Goal: Communication & Community: Share content

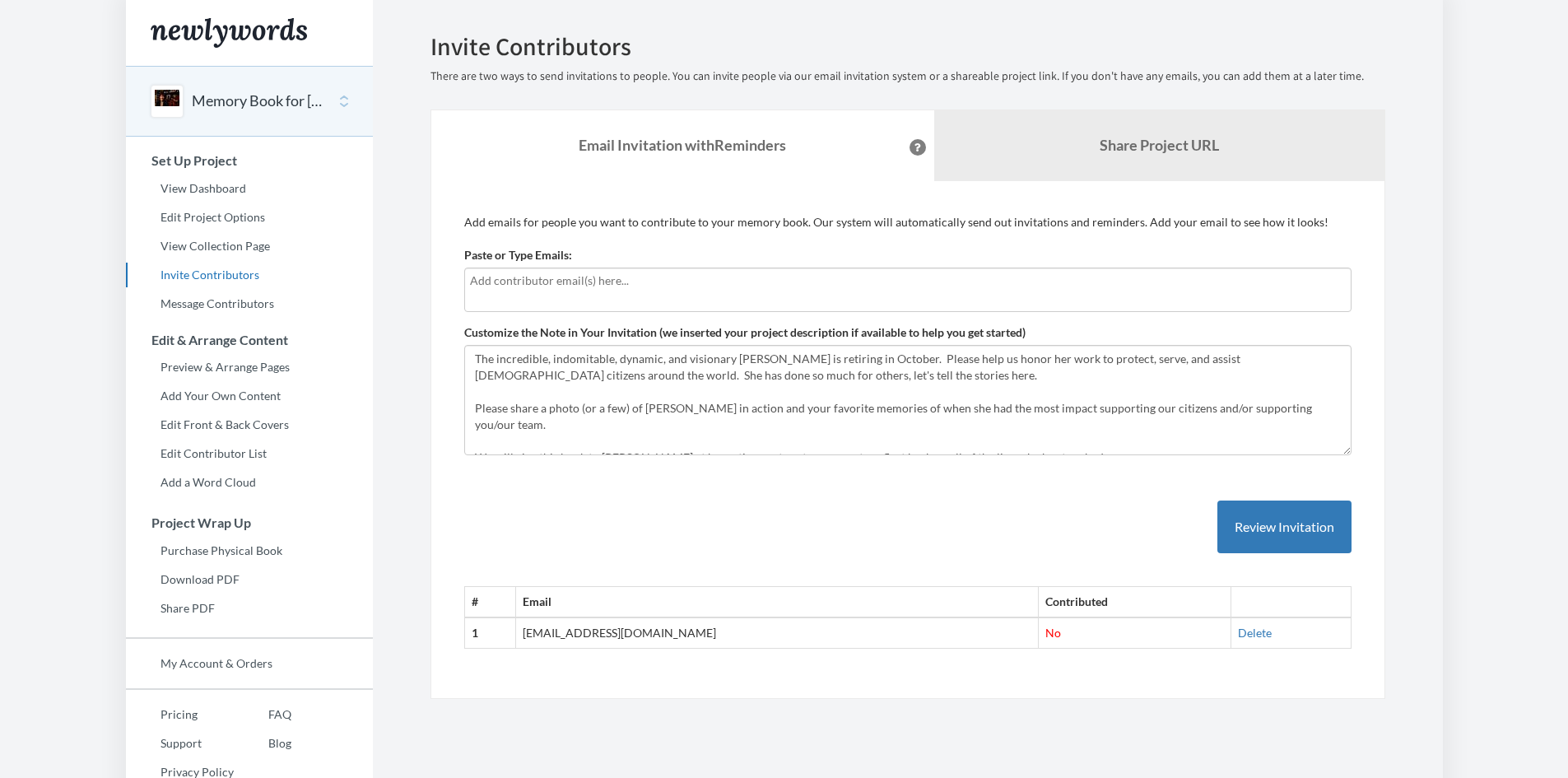
click at [514, 296] on div at bounding box center [907, 289] width 887 height 44
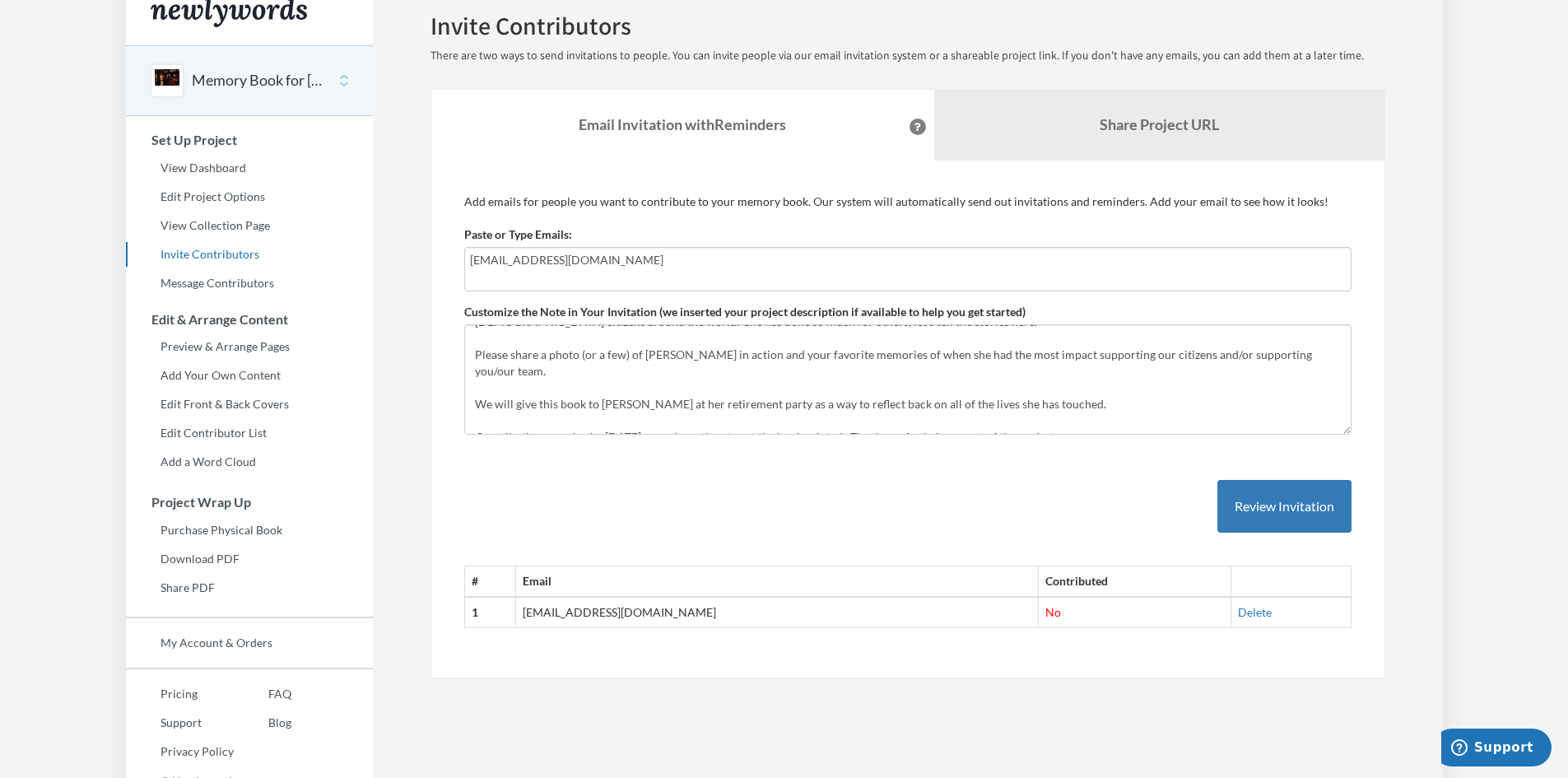
scroll to position [40, 0]
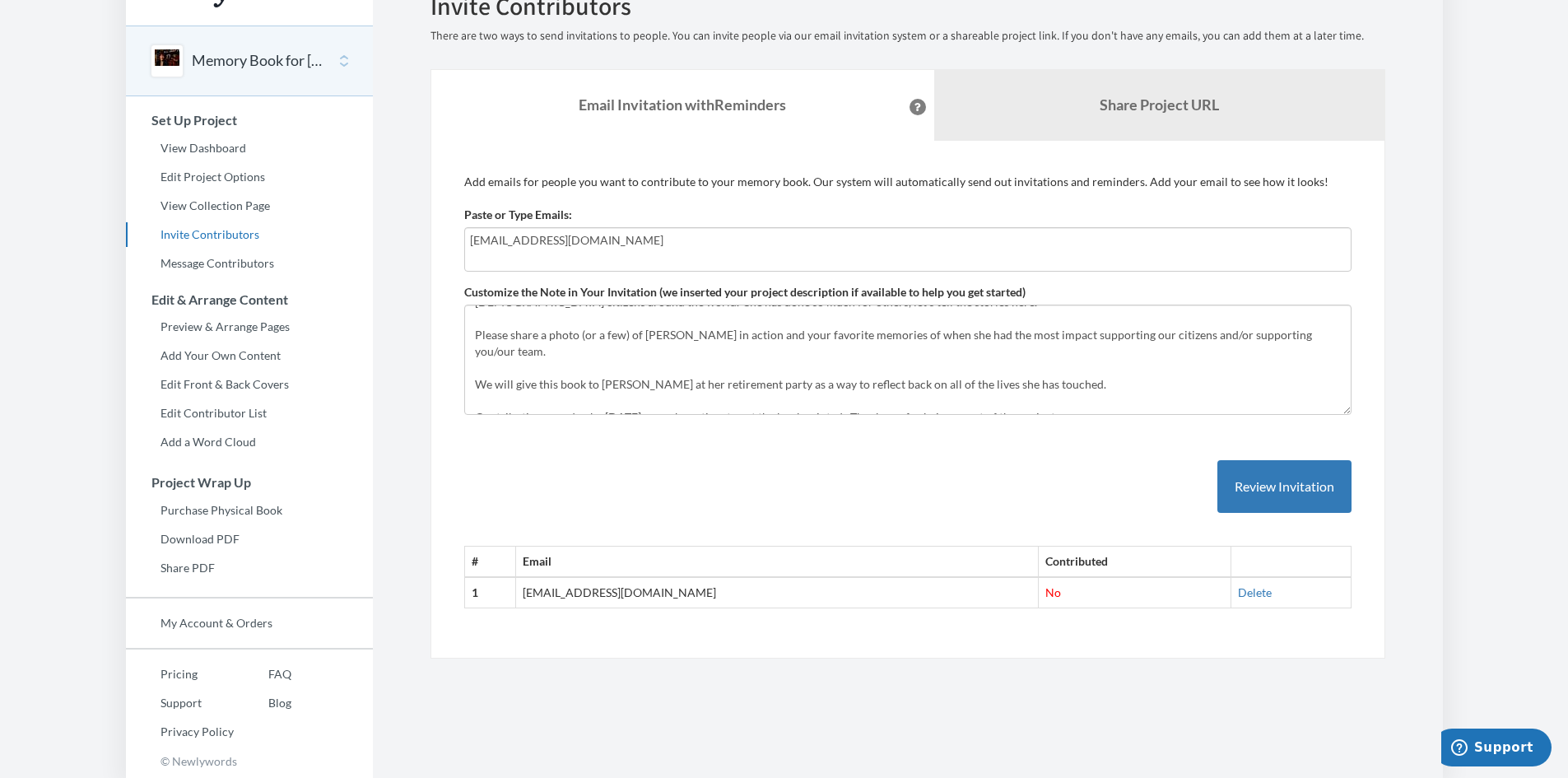
type input "[EMAIL_ADDRESS][DOMAIN_NAME]"
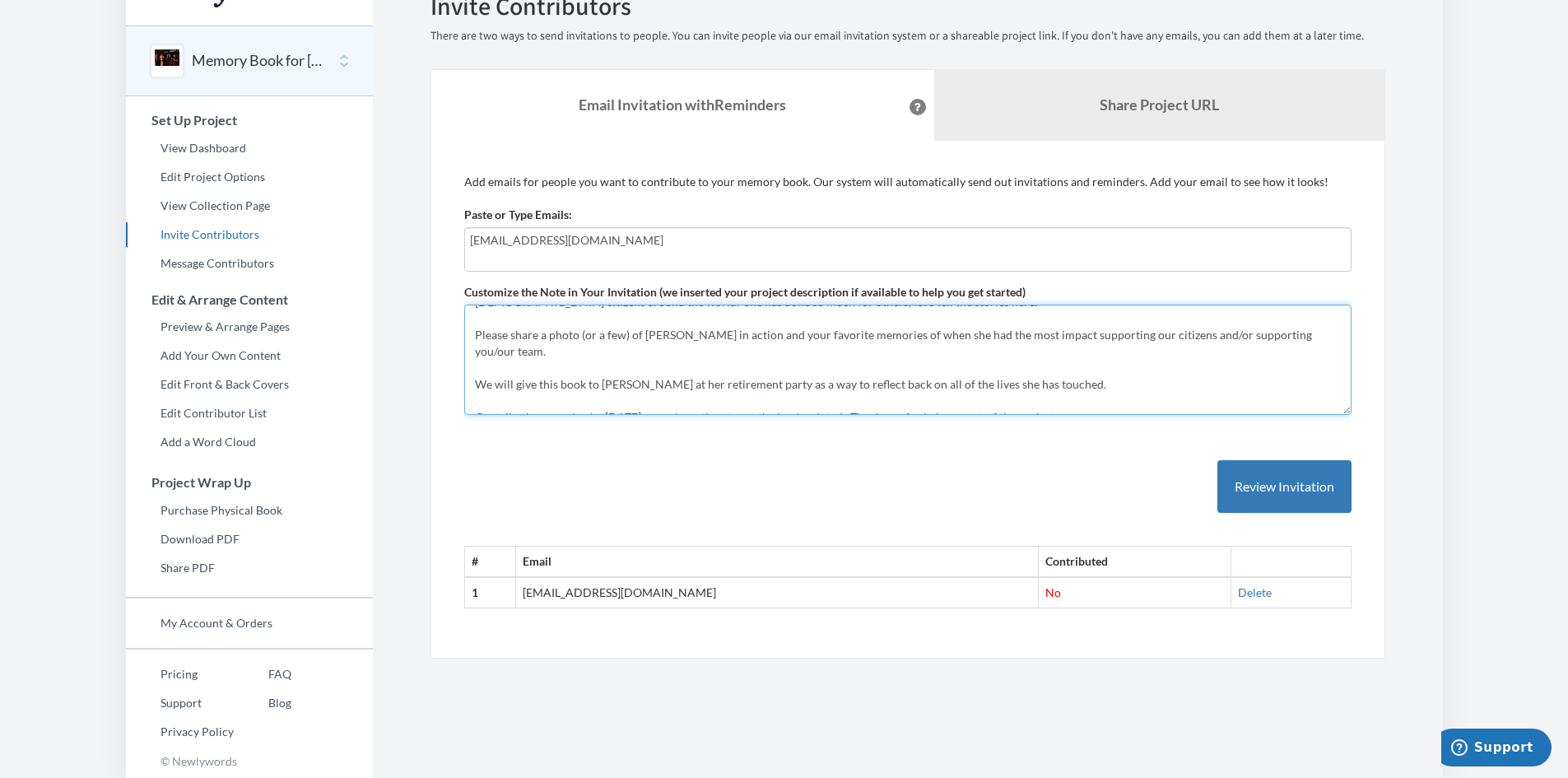
scroll to position [0, 0]
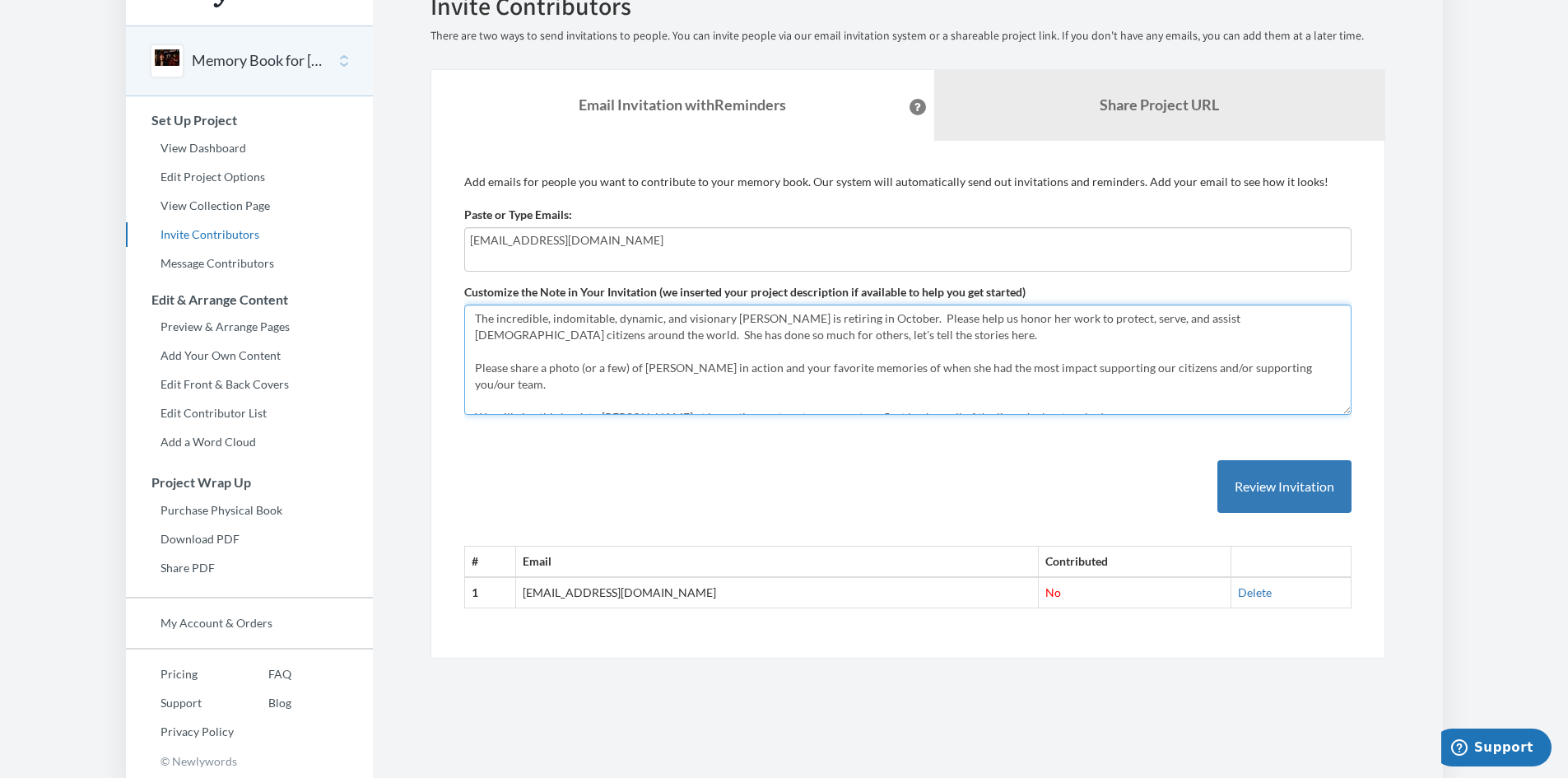
drag, startPoint x: 1109, startPoint y: 407, endPoint x: 43, endPoint y: 276, distance: 1074.0
click at [43, 276] on body "Main menu Memory Book for [PERSON_NAME] Retirement Select a project Memory Book…" at bounding box center [784, 348] width 1568 height 778
paste textarea "[PERSON_NAME] is retiring in October so we are putting together a memory book a…"
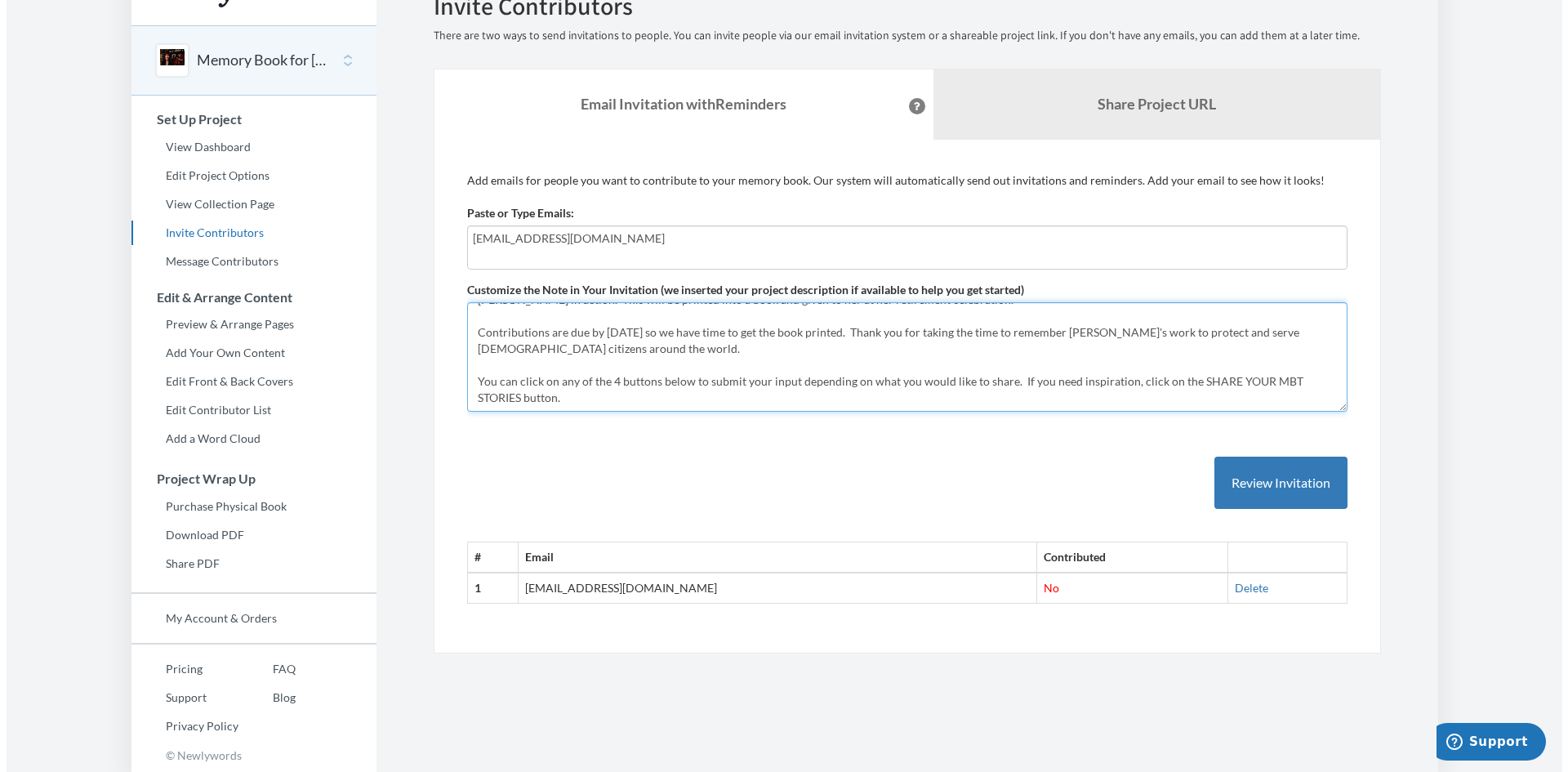
scroll to position [58, 0]
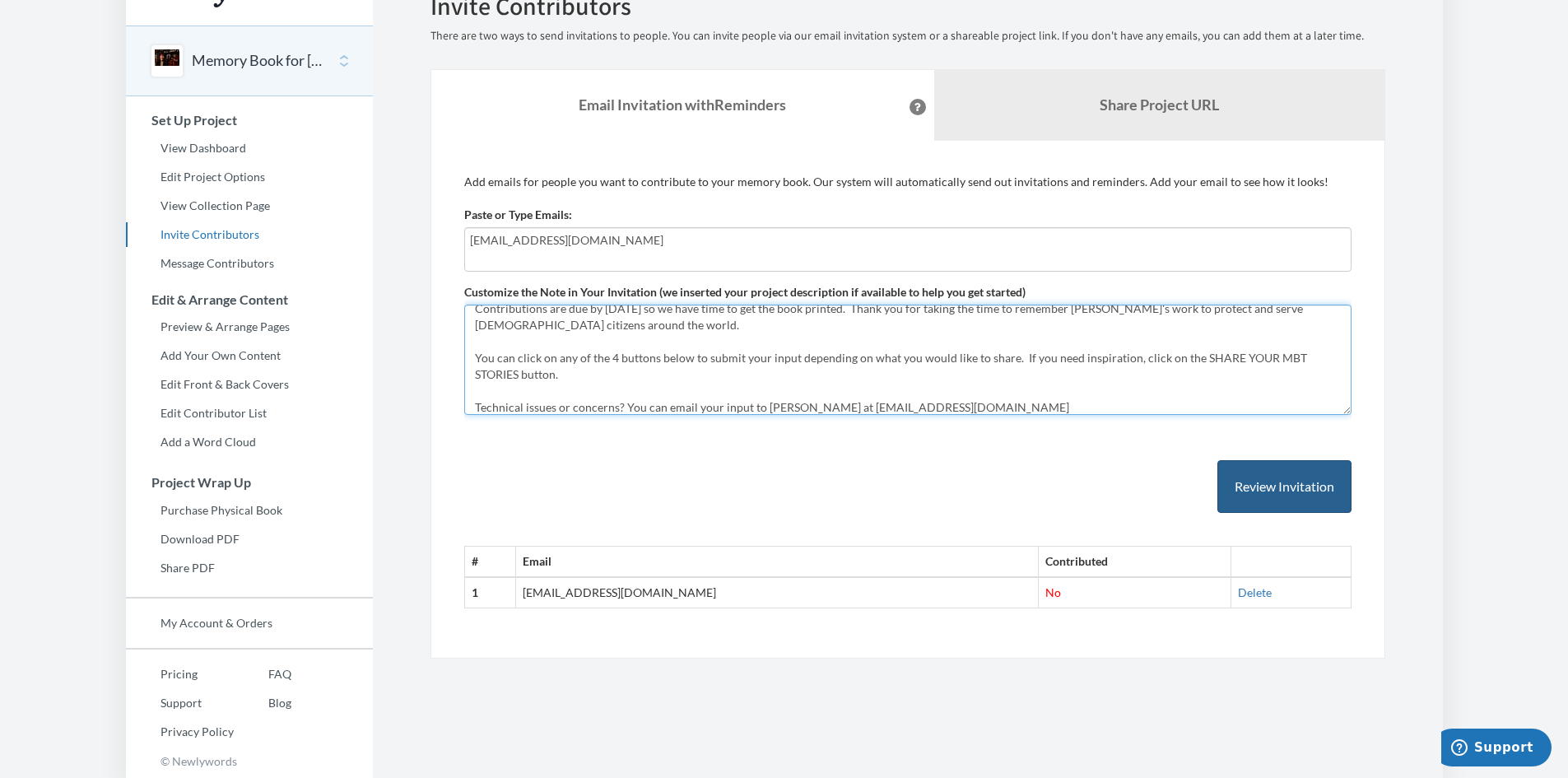
type textarea "The incredible [PERSON_NAME] is retiring in October so we are putting together …"
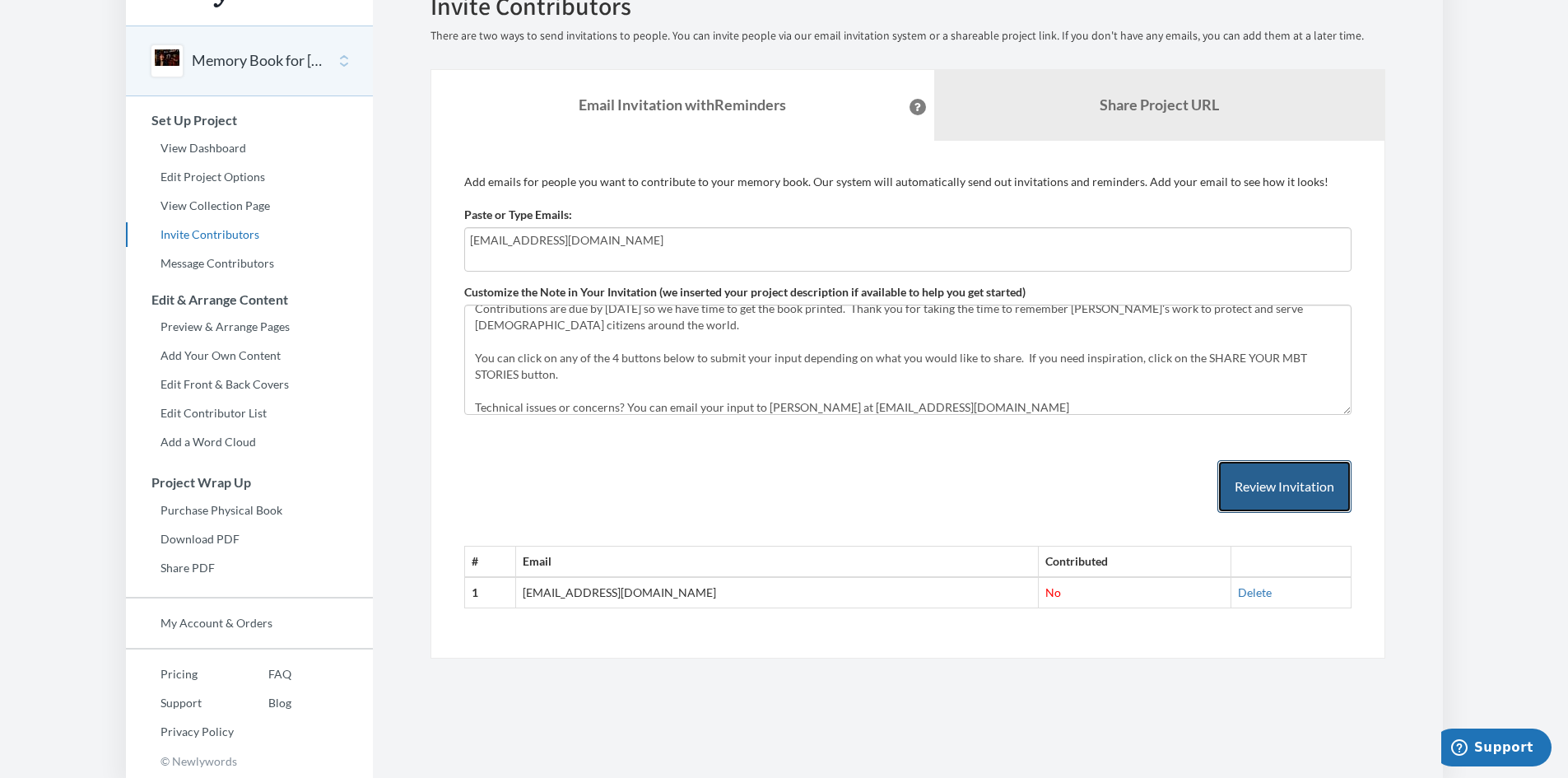
click at [1299, 489] on button "Review Invitation" at bounding box center [1284, 486] width 134 height 53
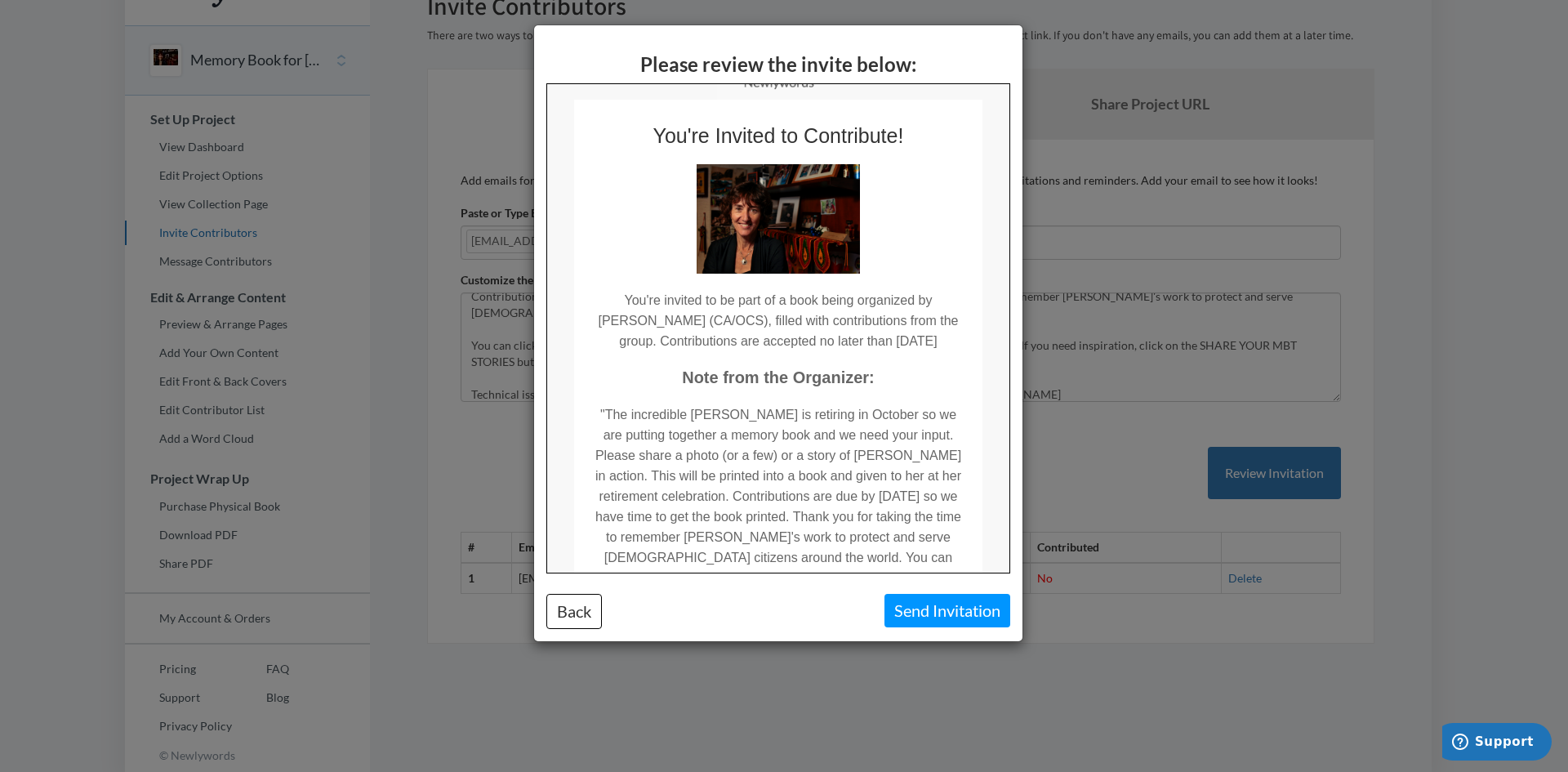
scroll to position [96, 0]
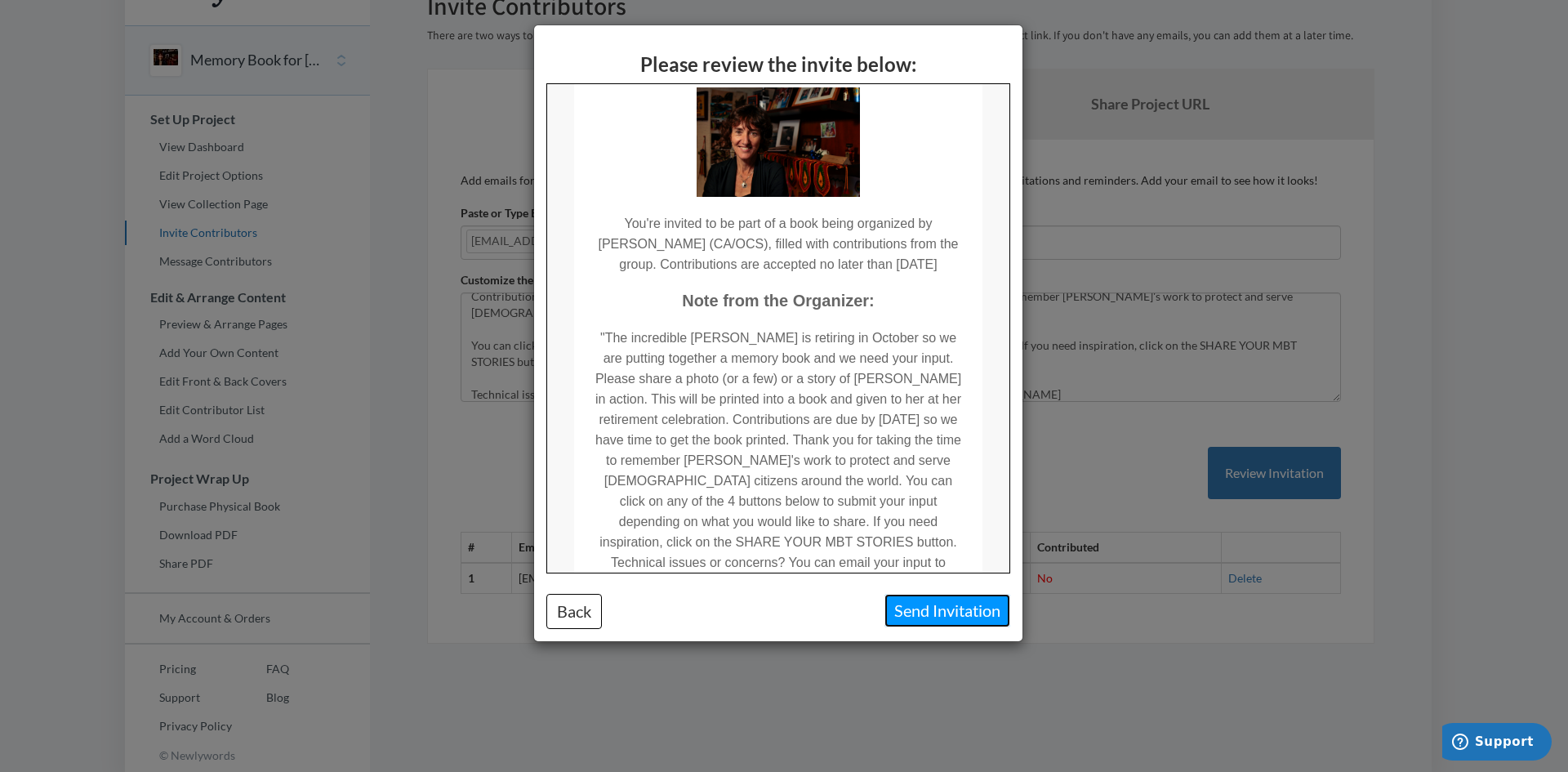
click at [915, 605] on button "Send Invitation" at bounding box center [946, 610] width 125 height 33
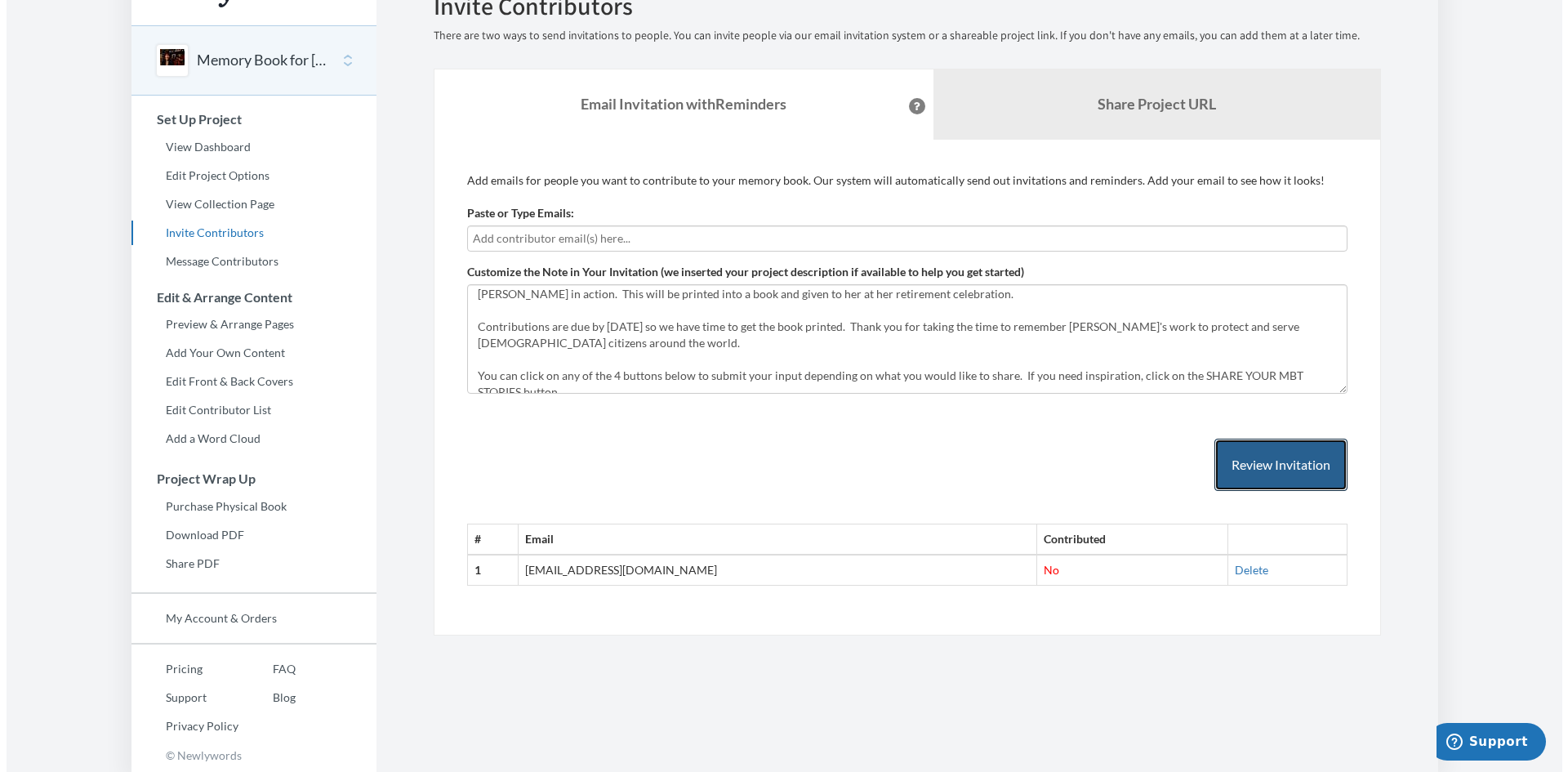
scroll to position [0, 0]
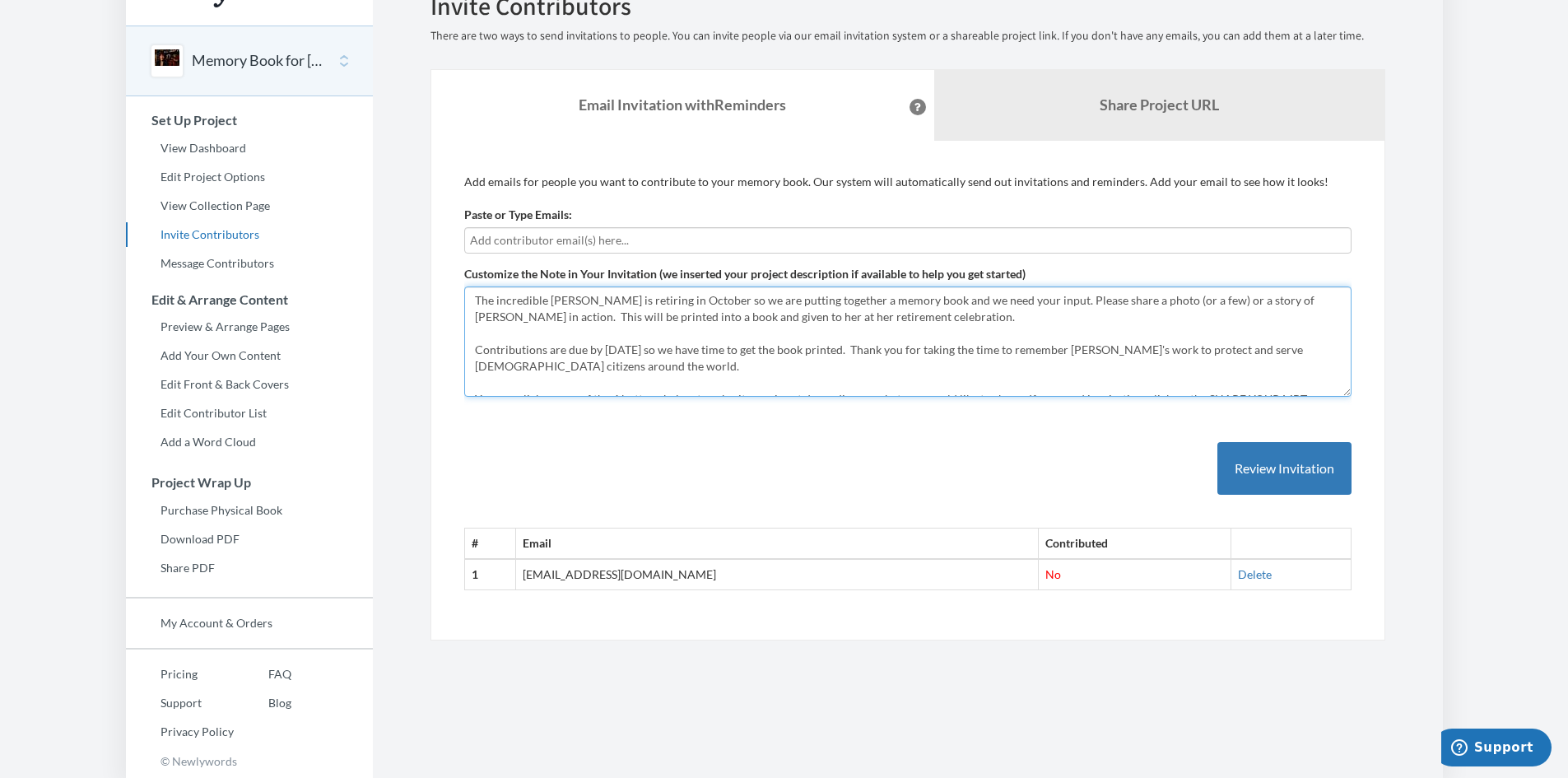
click at [592, 314] on textarea "The incredible, indomitable, dynamic, and visionary [PERSON_NAME] is retiring i…" at bounding box center [907, 341] width 887 height 110
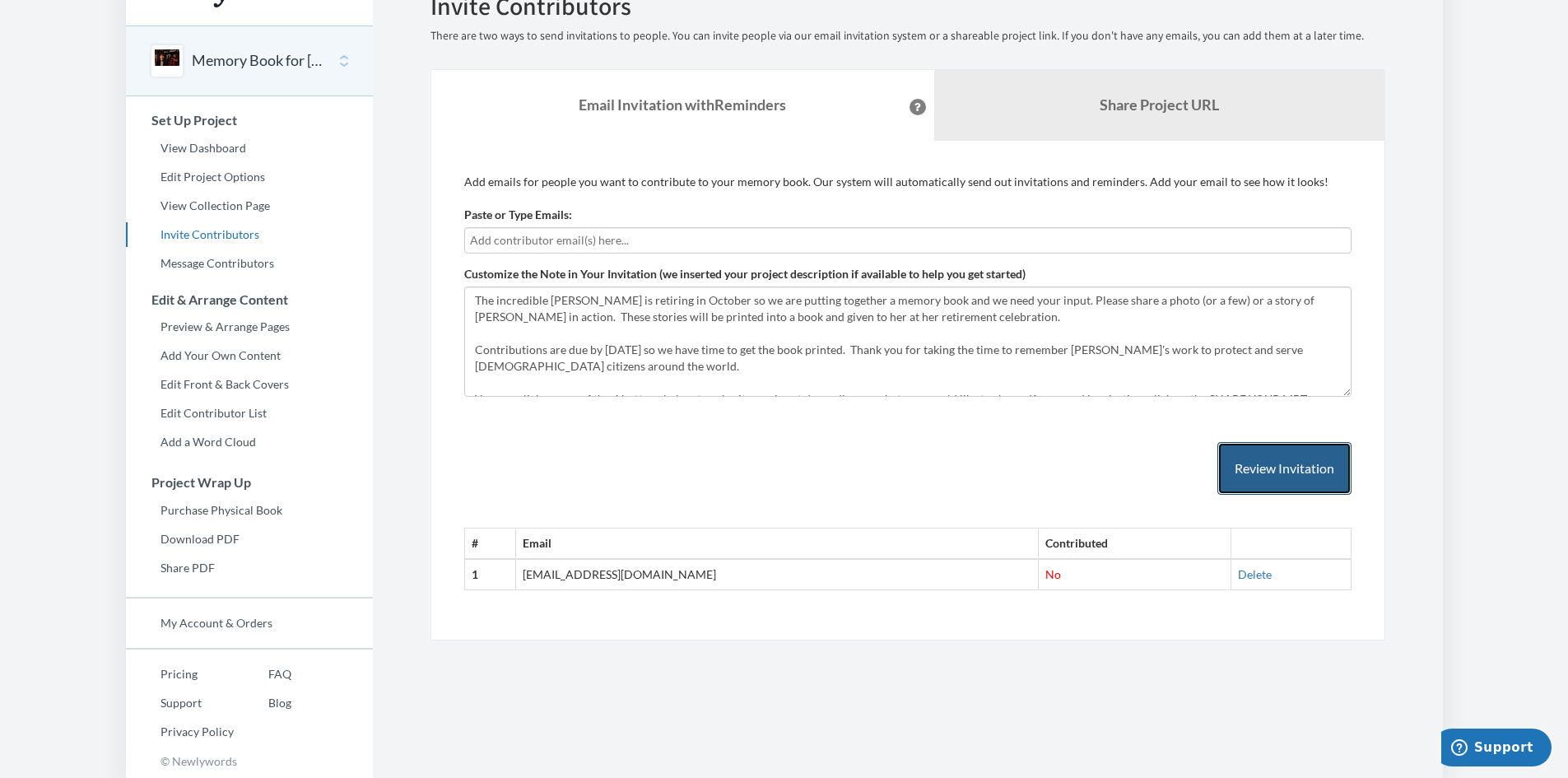
click at [1251, 465] on button "Review Invitation" at bounding box center [1284, 468] width 134 height 53
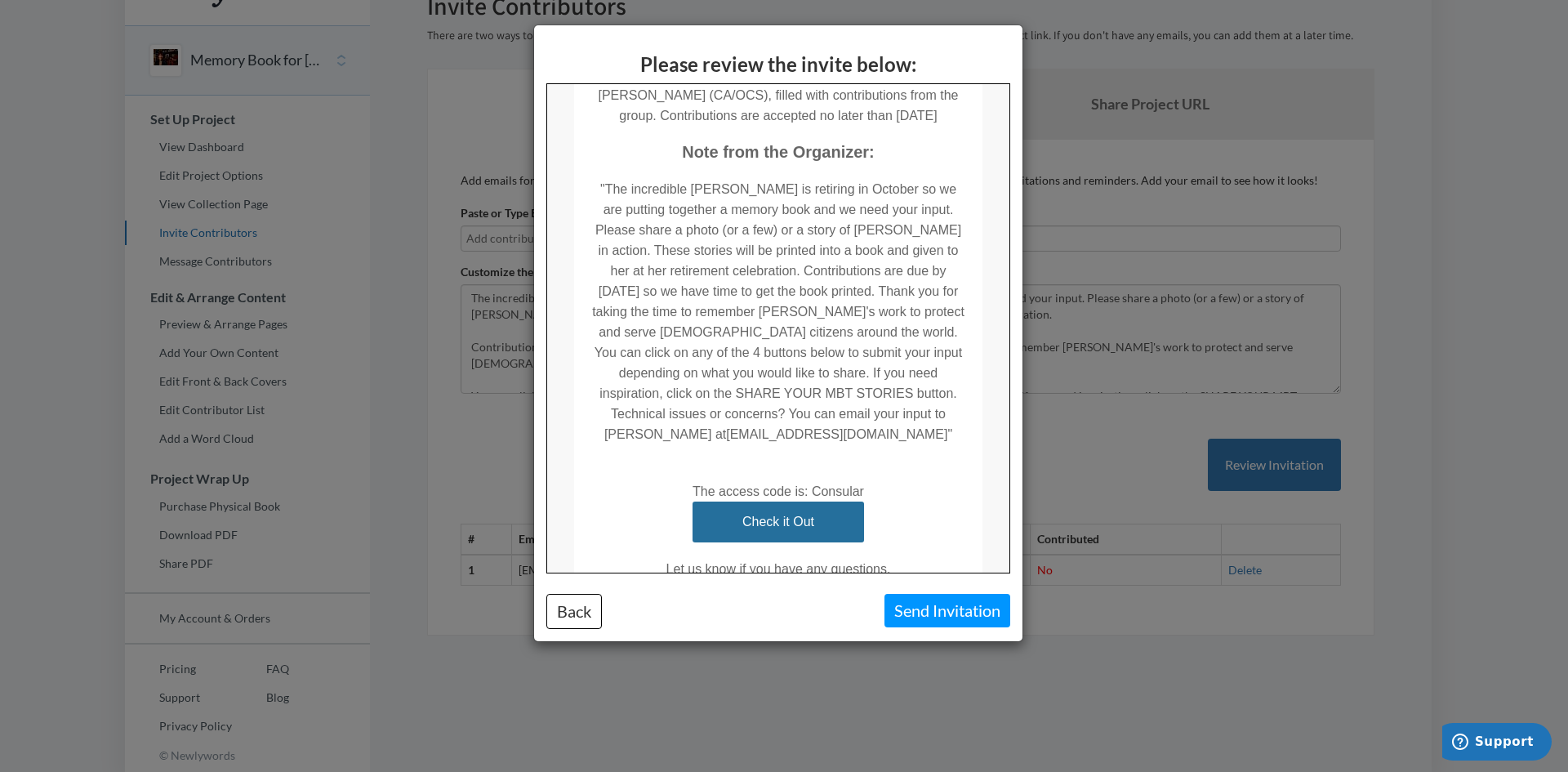
scroll to position [245, 0]
click at [584, 618] on button "Back" at bounding box center [574, 611] width 55 height 35
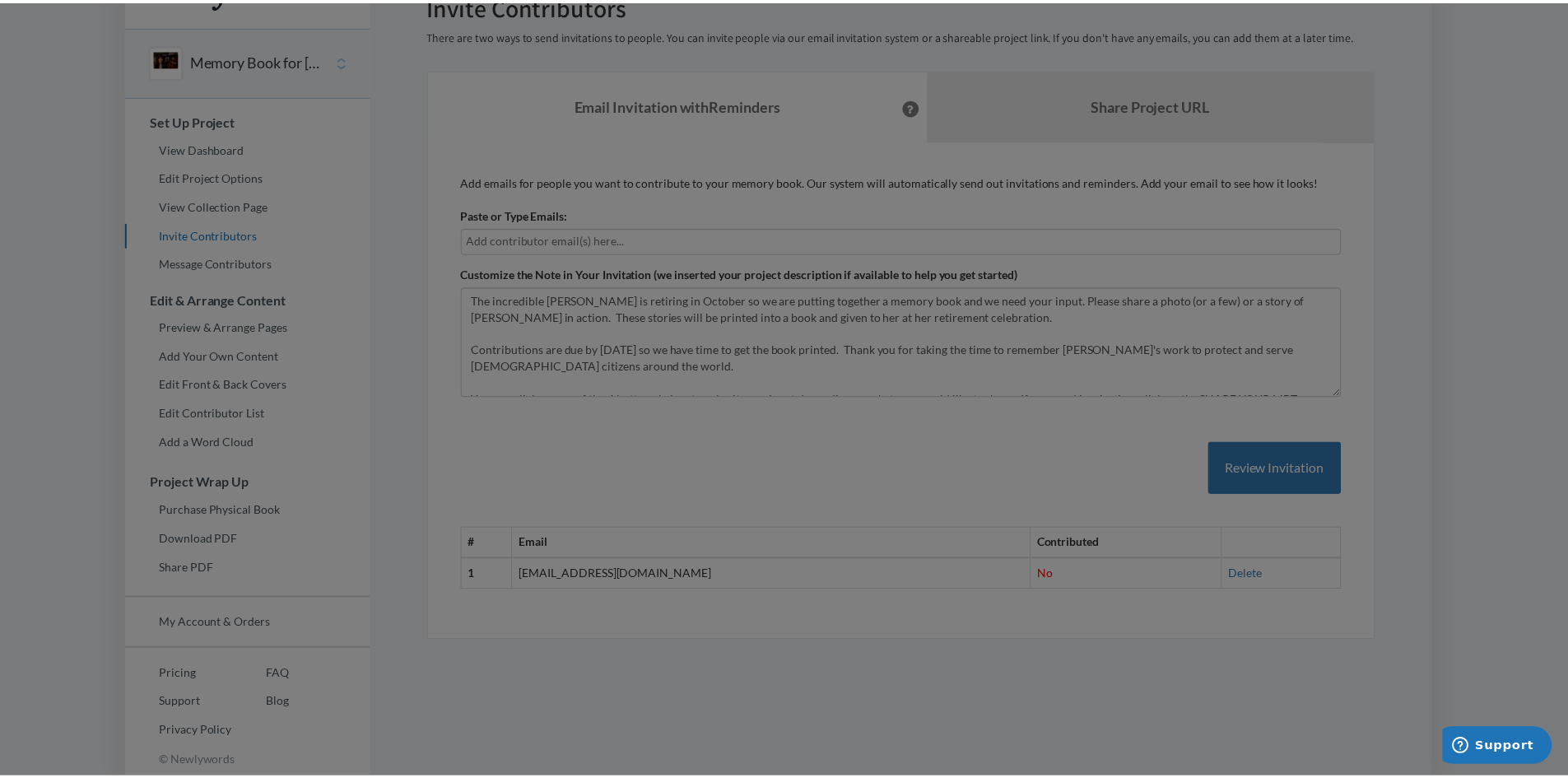
scroll to position [0, 0]
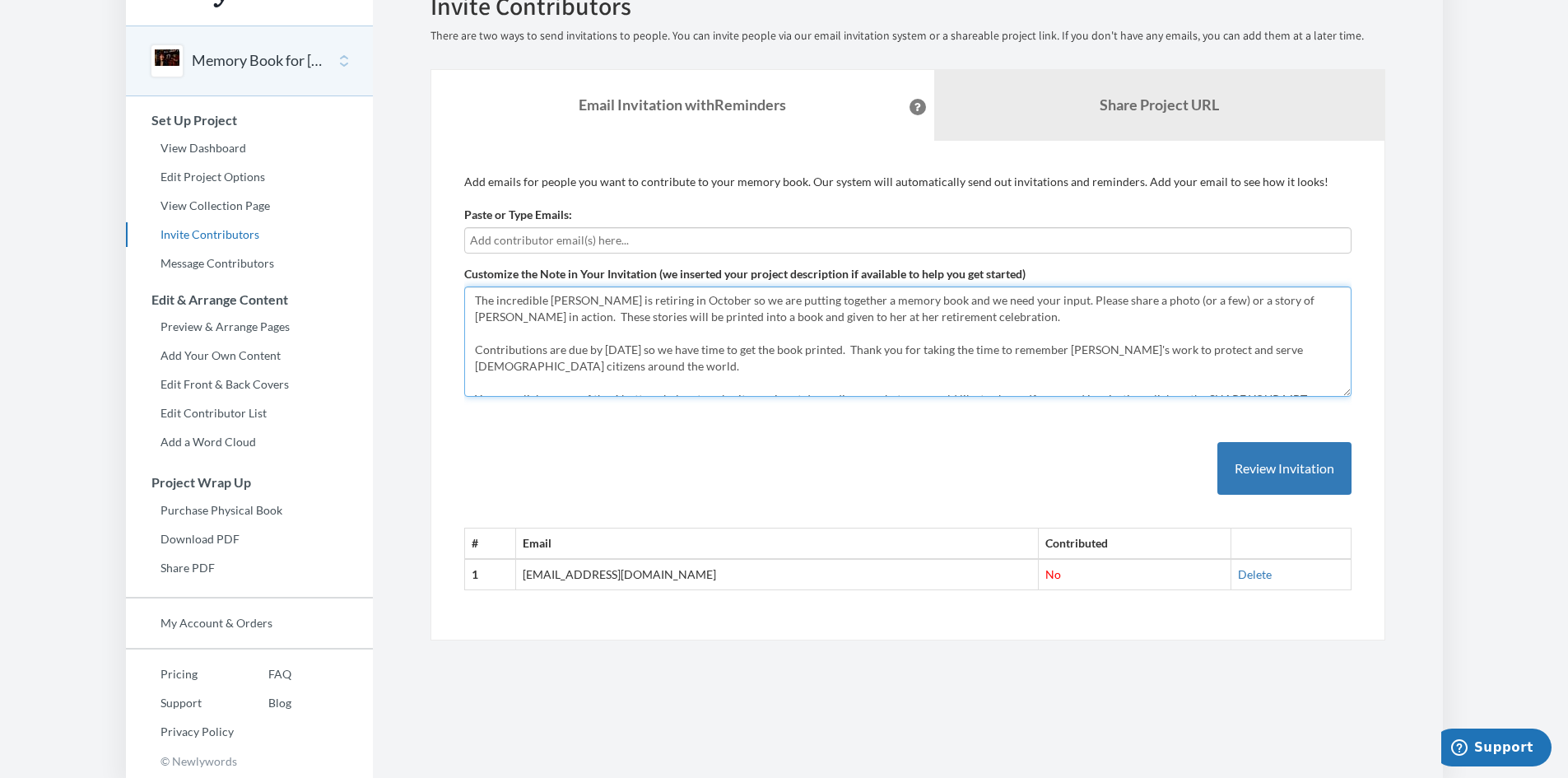
click at [638, 314] on textarea "The incredible, indomitable, dynamic, and visionary [PERSON_NAME] is retiring i…" at bounding box center [907, 341] width 887 height 110
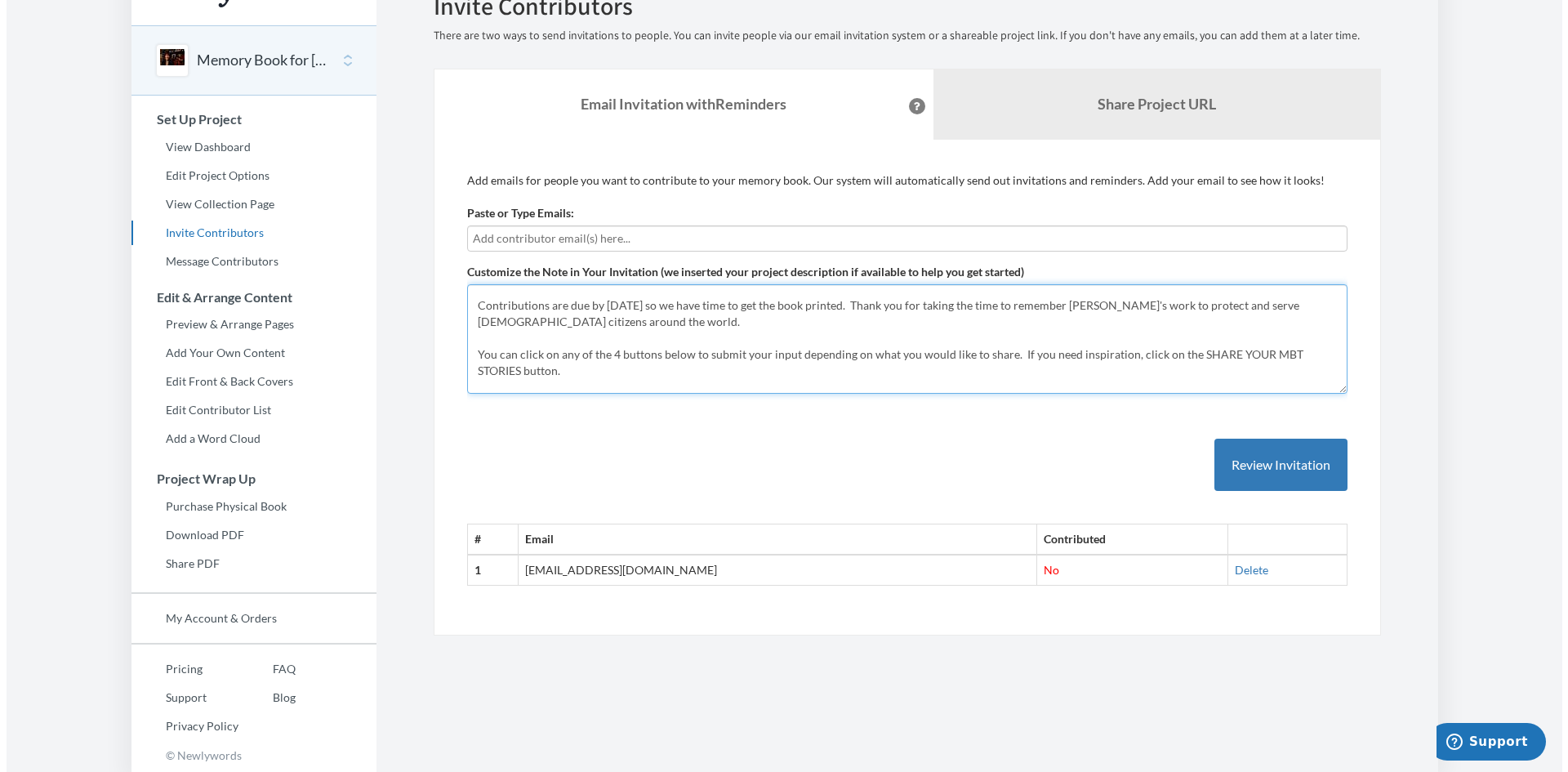
scroll to position [65, 0]
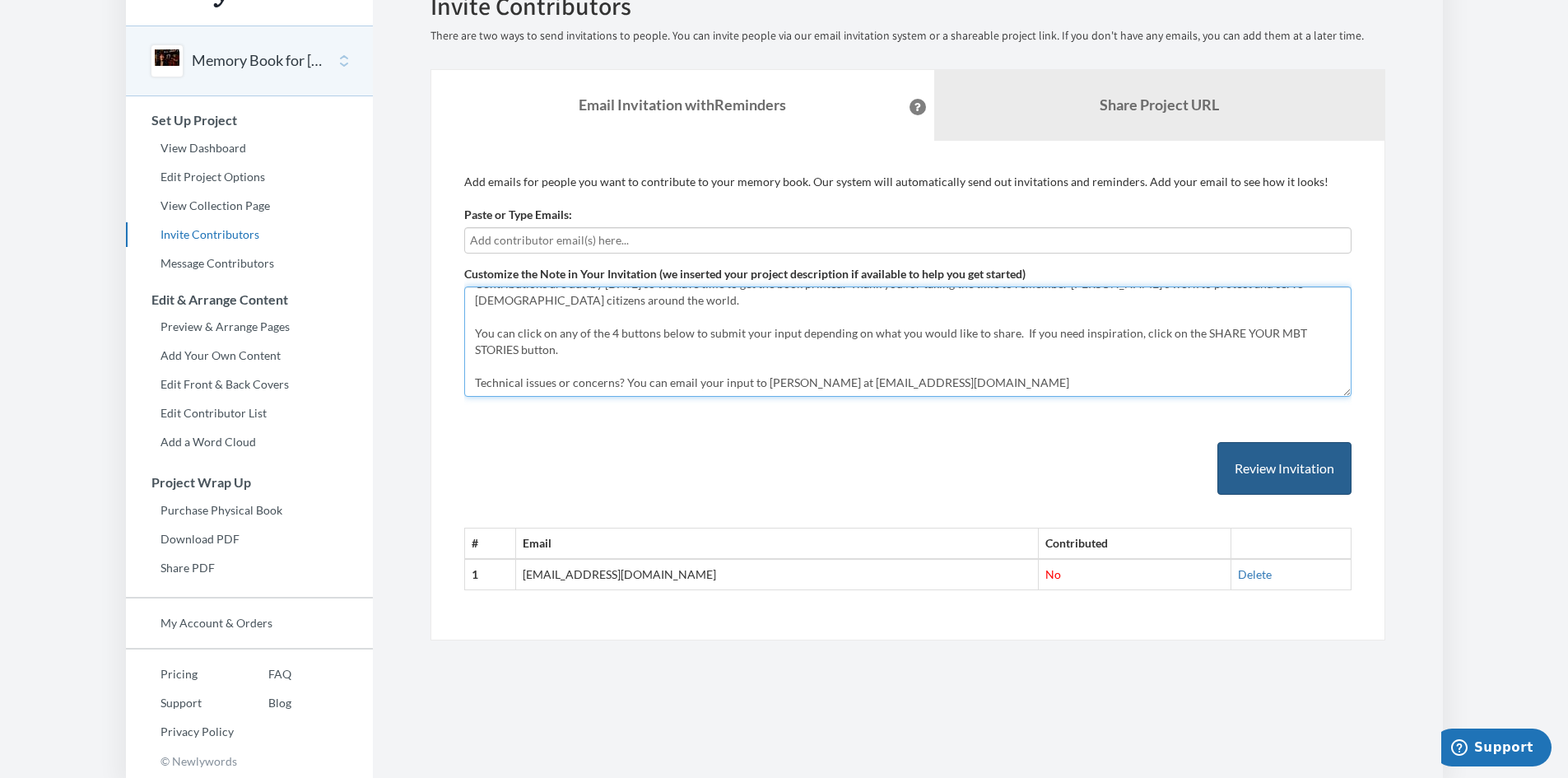
type textarea "The incredible [PERSON_NAME] is retiring in October so we are putting together …"
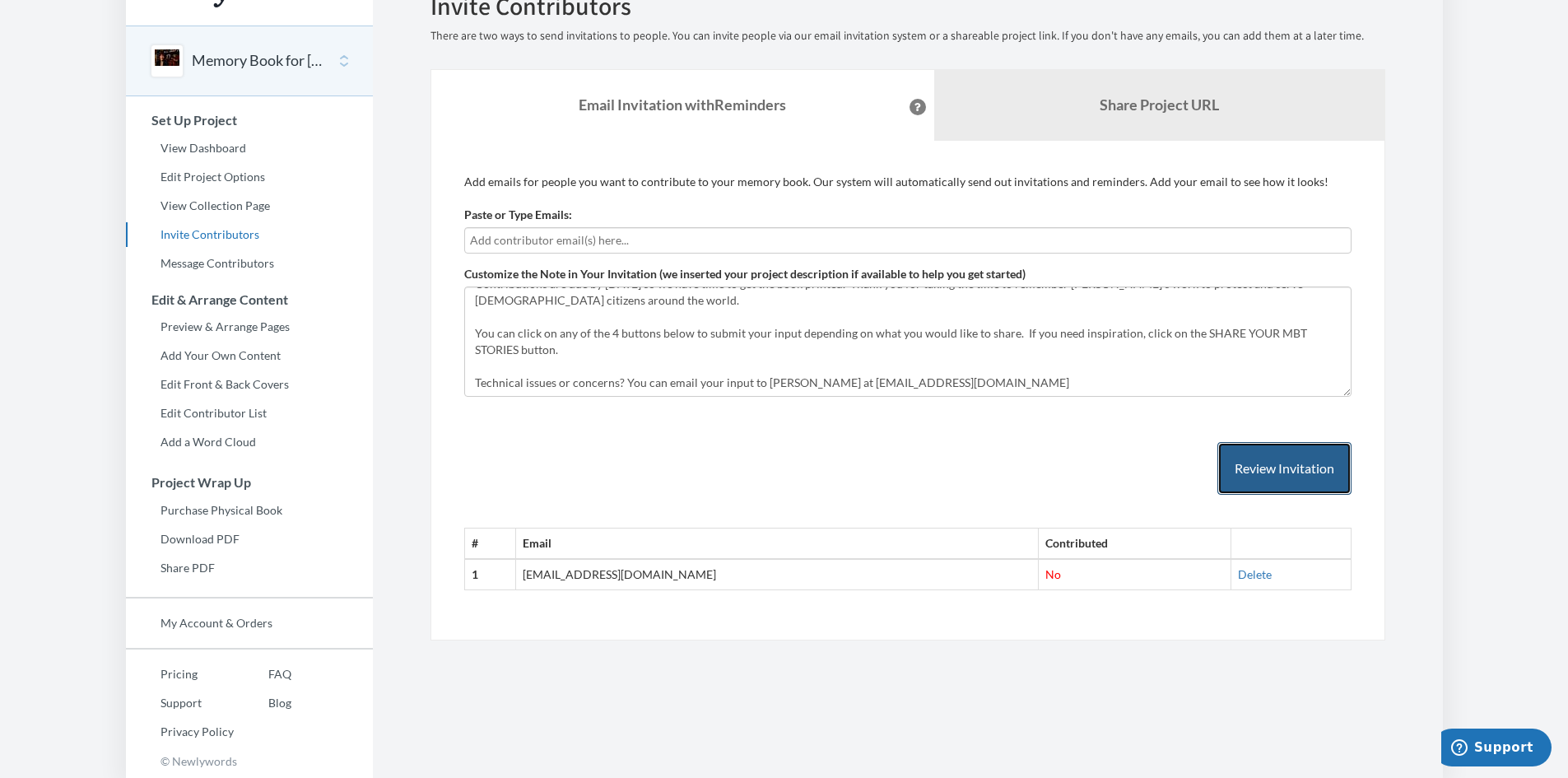
click at [1258, 458] on button "Review Invitation" at bounding box center [1284, 468] width 134 height 53
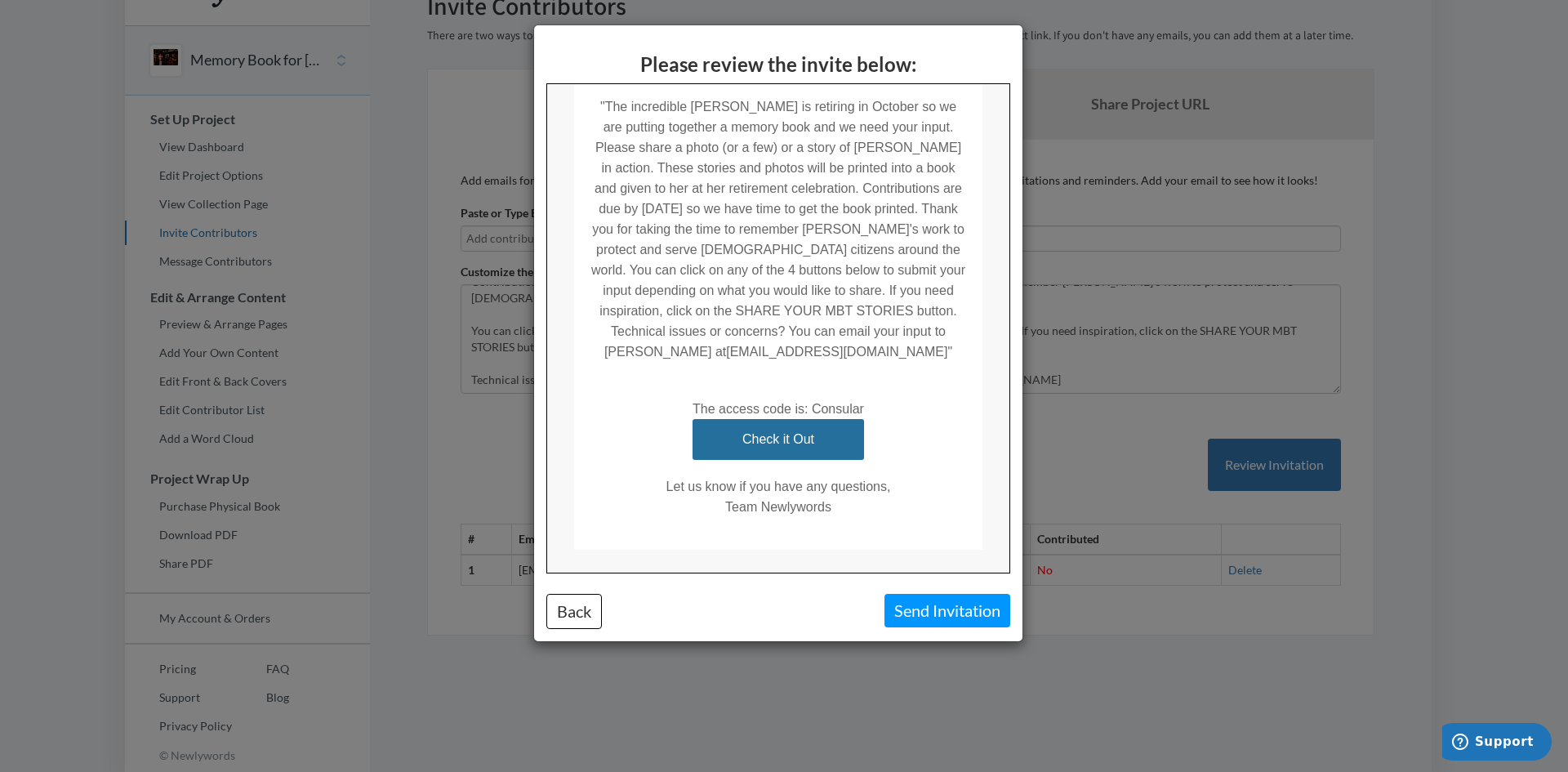
scroll to position [361, 0]
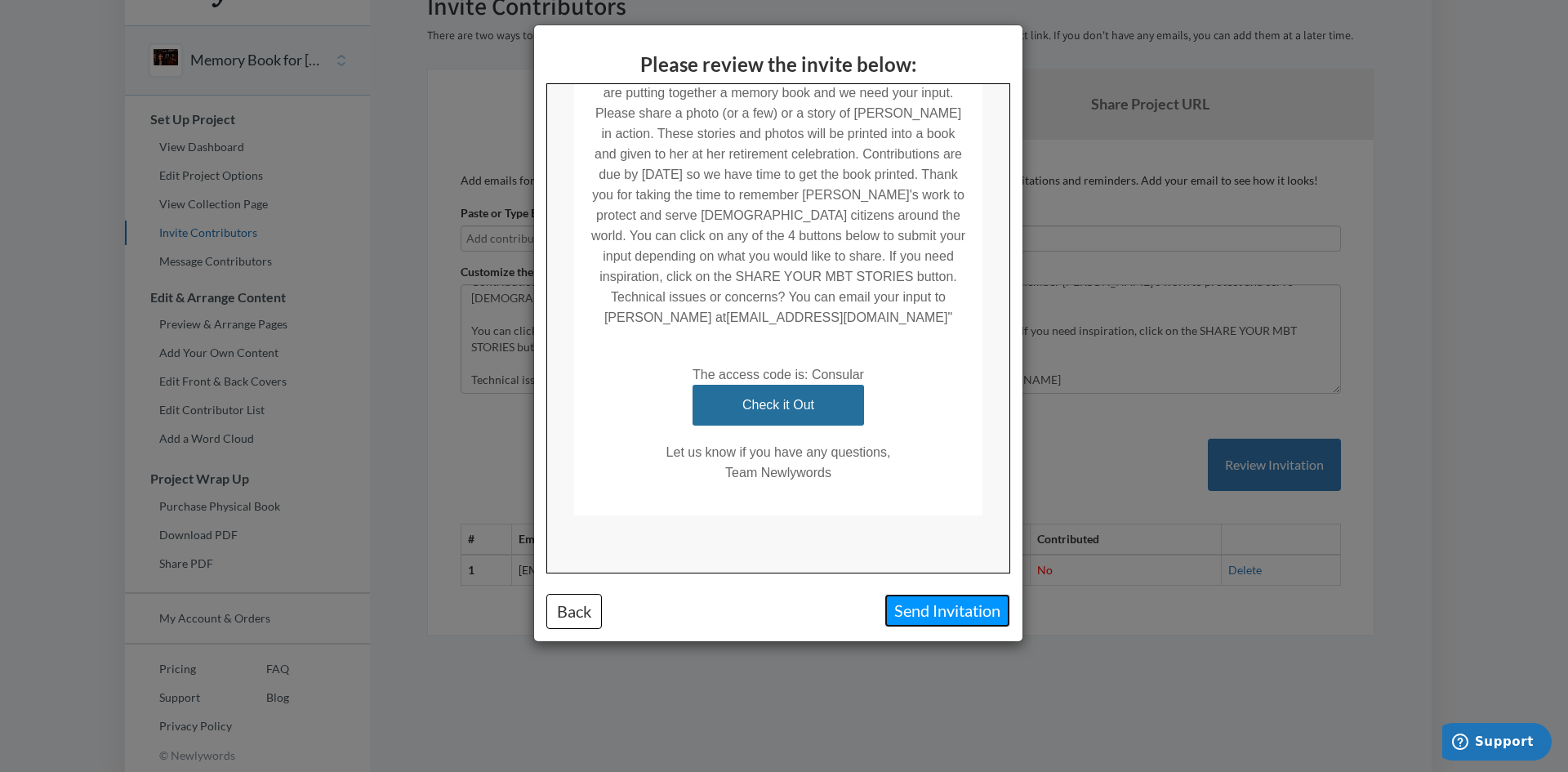
click at [939, 608] on button "Send Invitation" at bounding box center [946, 610] width 125 height 33
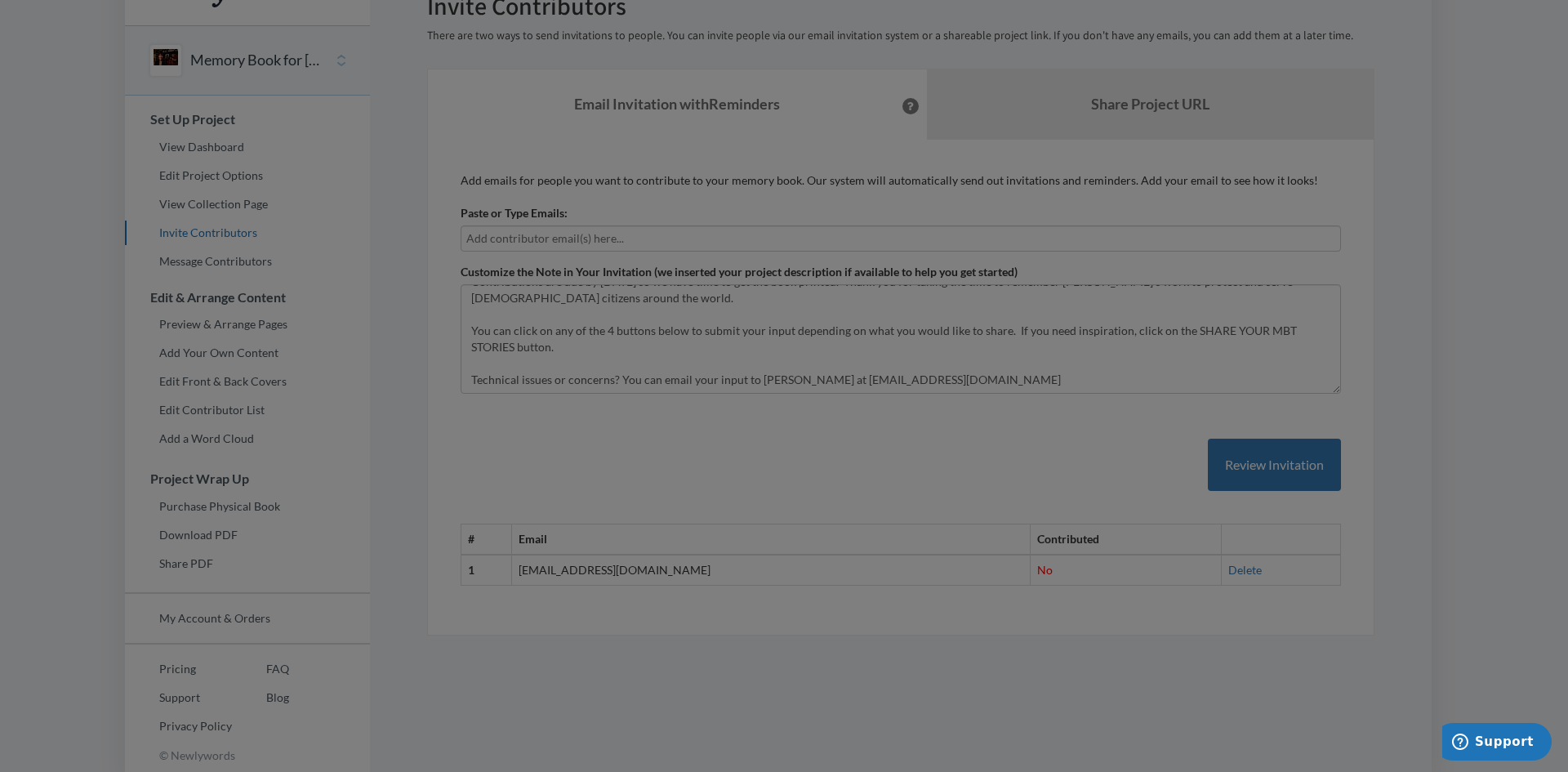
scroll to position [0, 0]
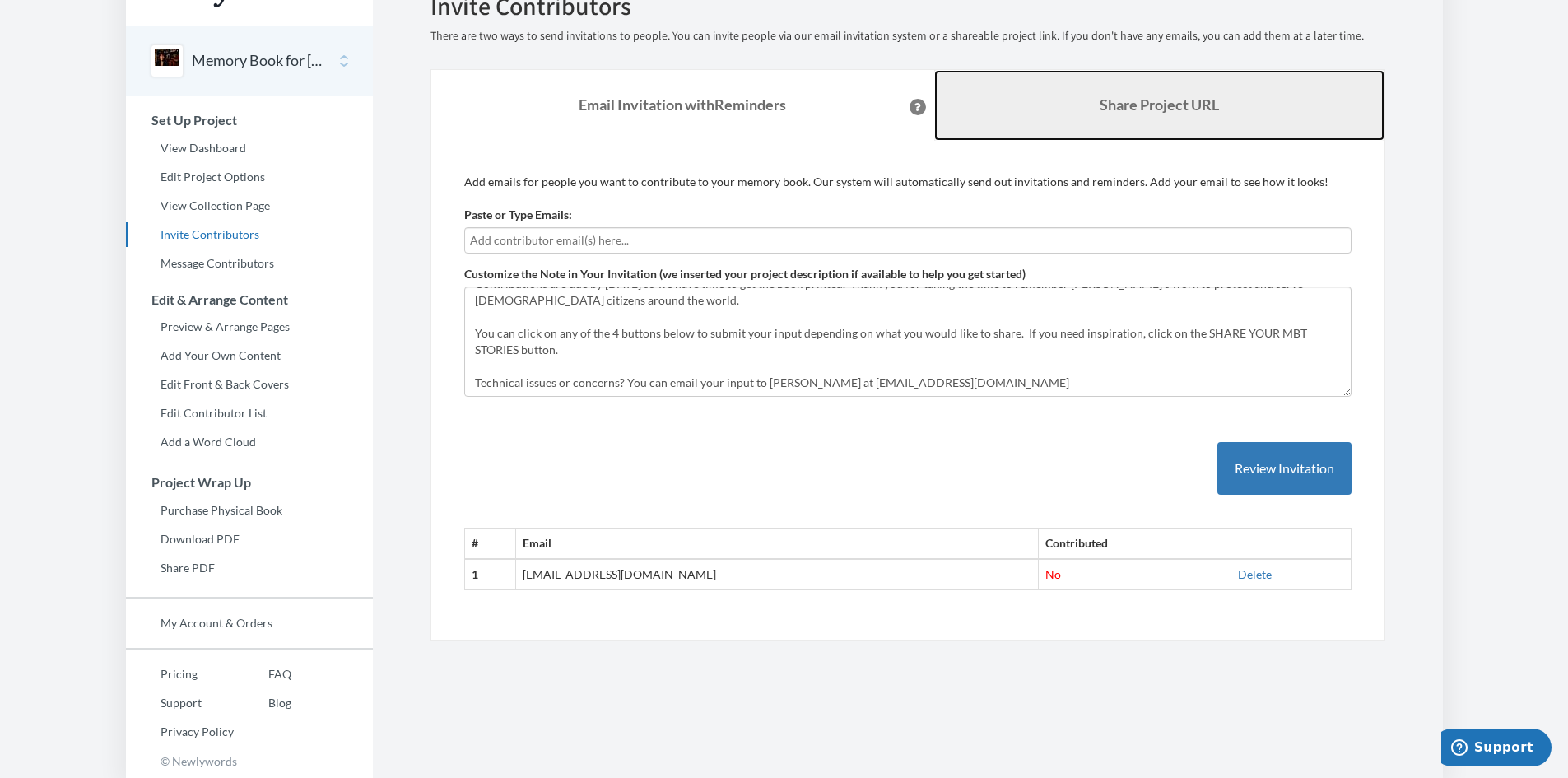
click at [1055, 112] on link "Share Project URL" at bounding box center [1159, 105] width 450 height 70
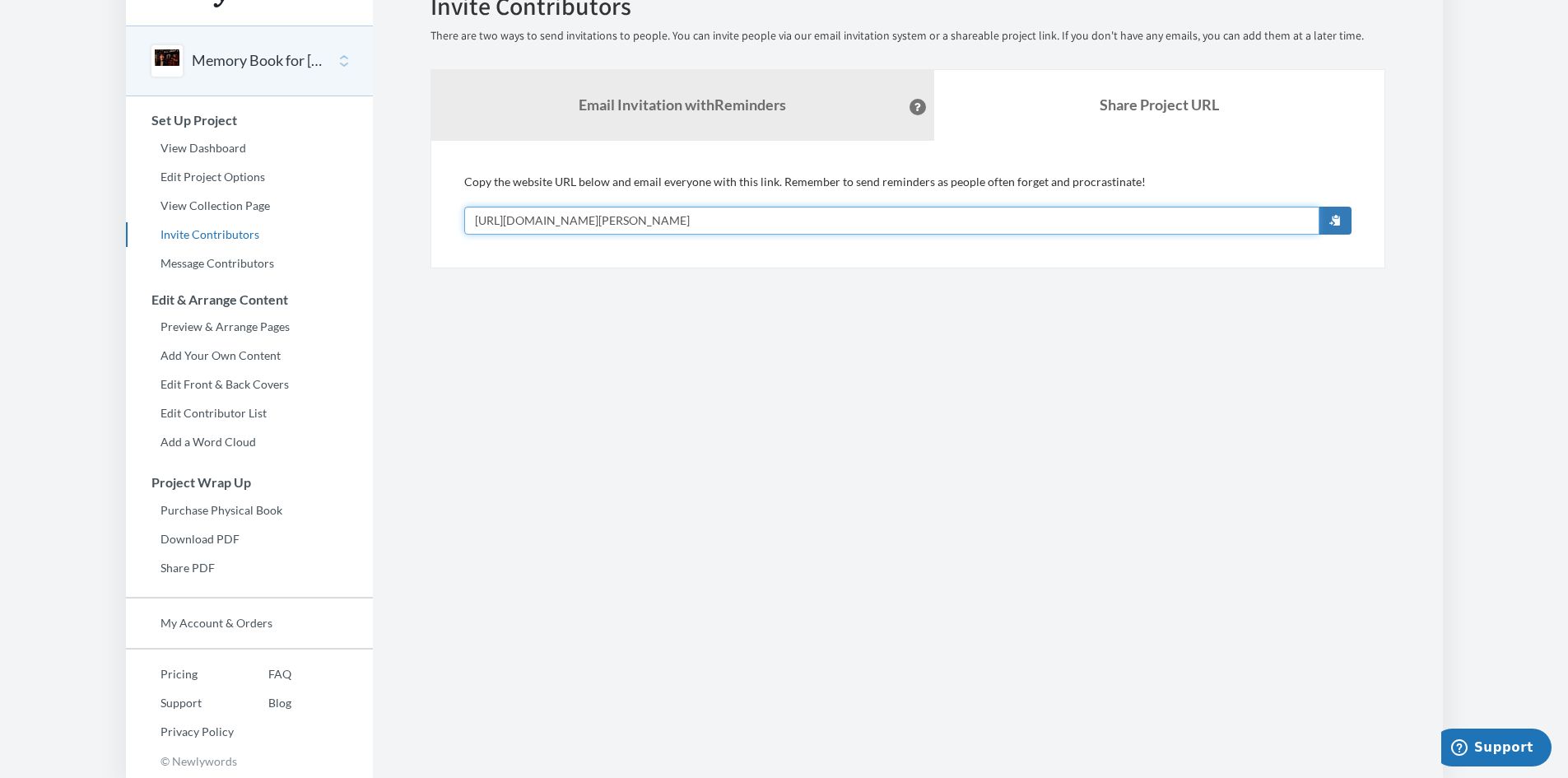
click at [680, 233] on input "[URL][DOMAIN_NAME][PERSON_NAME]" at bounding box center [891, 220] width 855 height 28
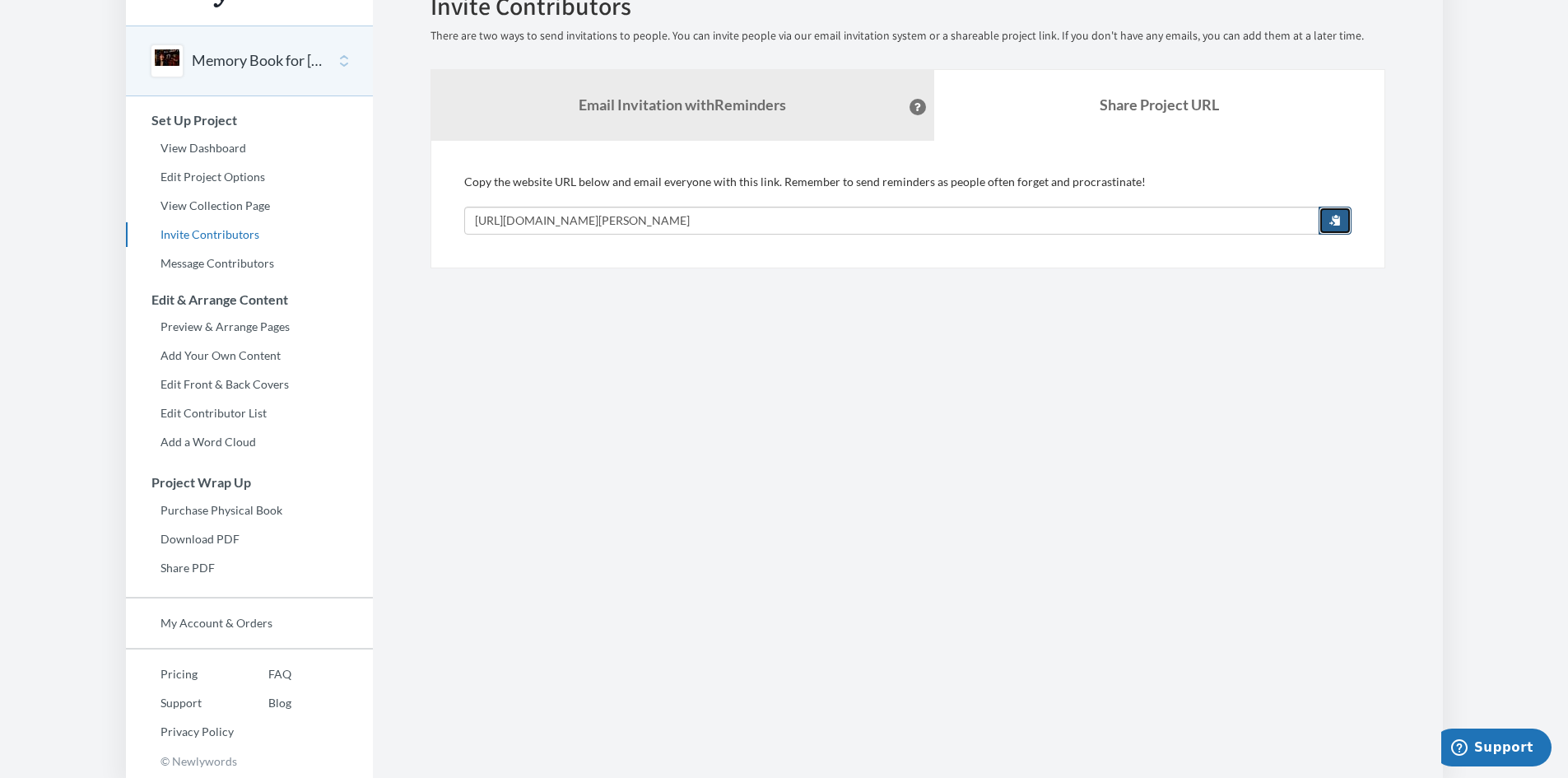
click at [1325, 224] on button "button" at bounding box center [1335, 220] width 33 height 28
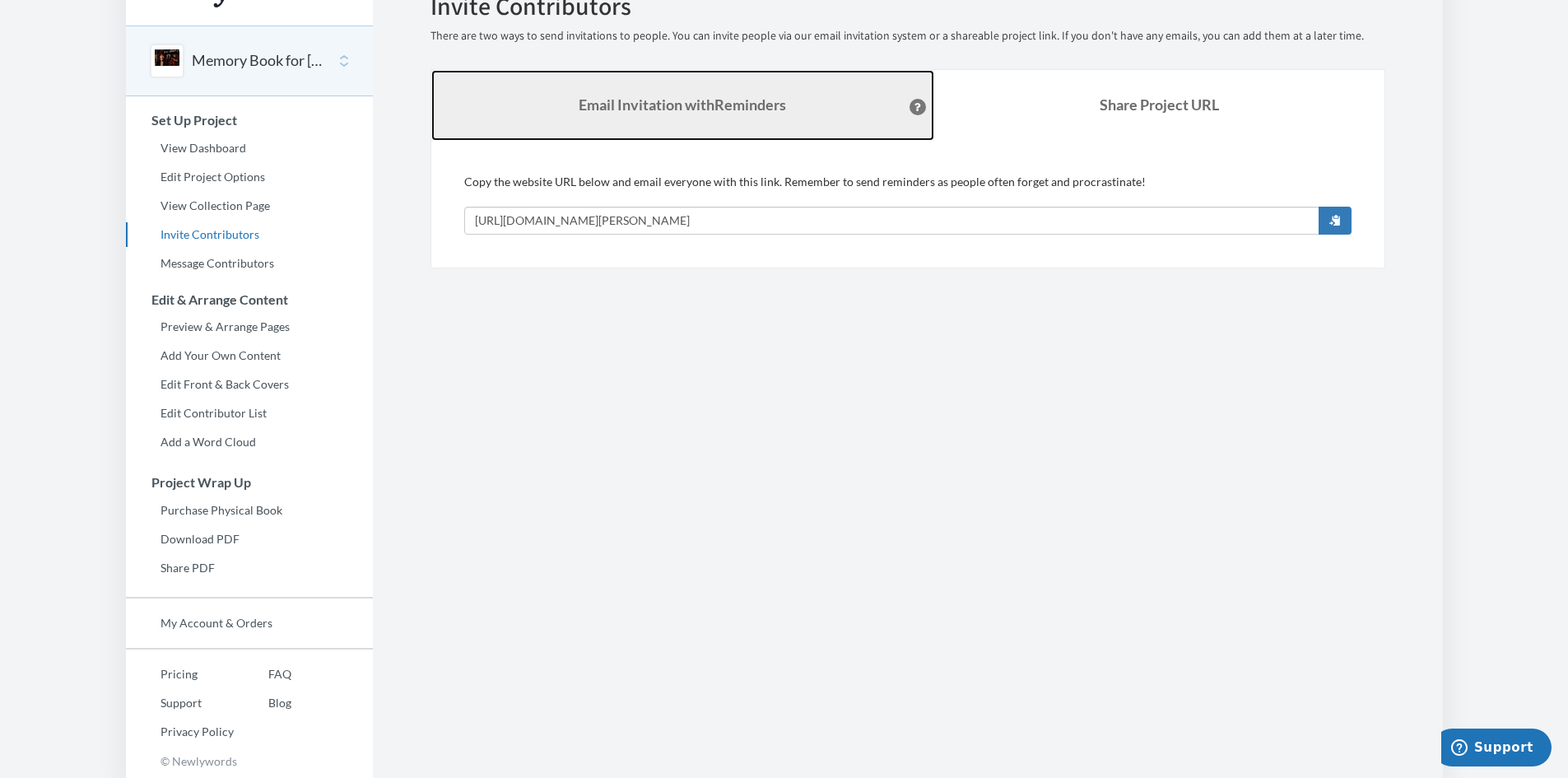
click at [768, 117] on link "Email Invitation with Reminders" at bounding box center [683, 105] width 503 height 70
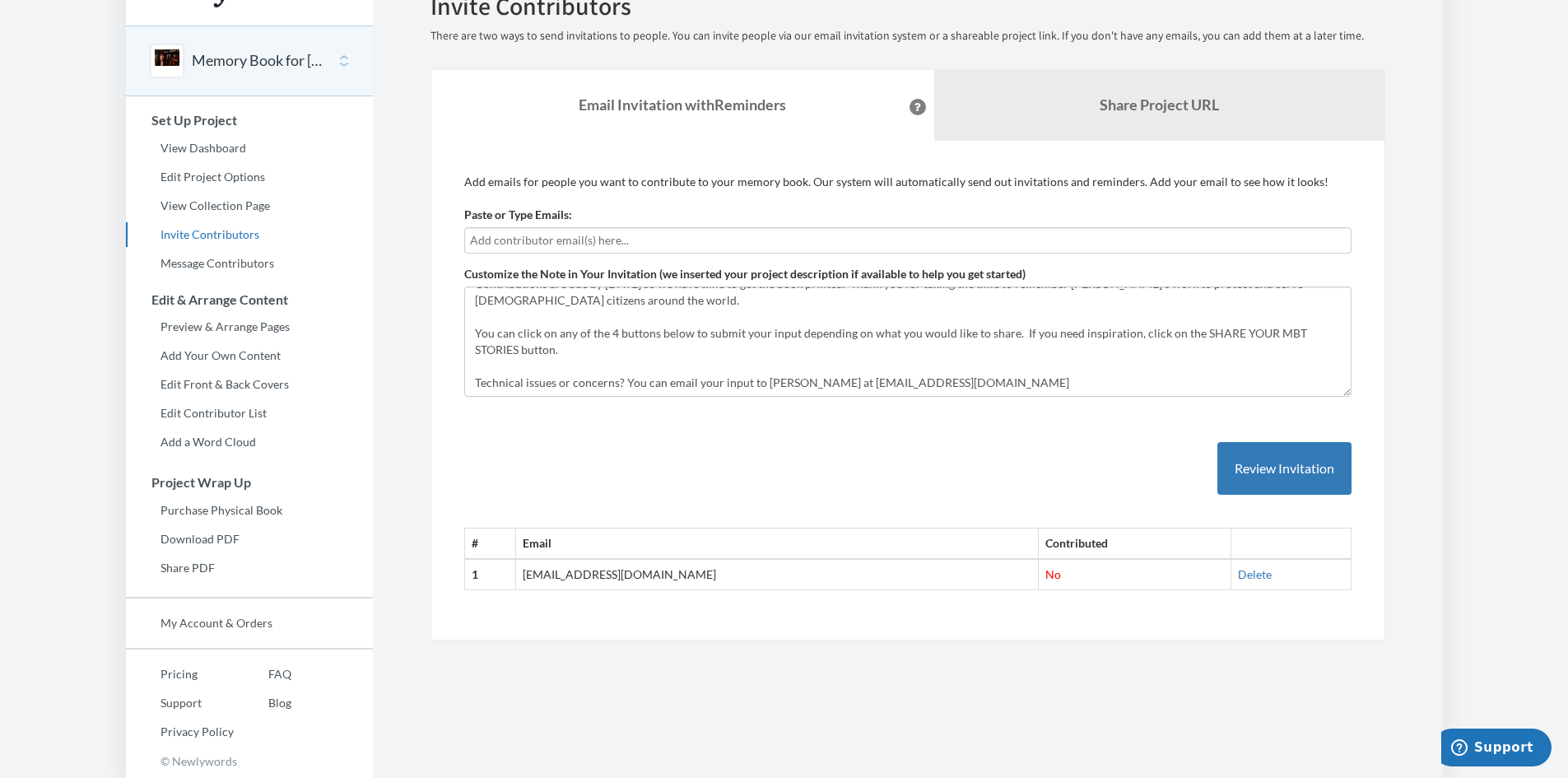
click at [613, 240] on input "text" at bounding box center [907, 240] width 876 height 18
type input "[EMAIL_ADDRESS][DOMAIN_NAME]"
click at [1259, 473] on button "Review Invitation" at bounding box center [1284, 468] width 134 height 53
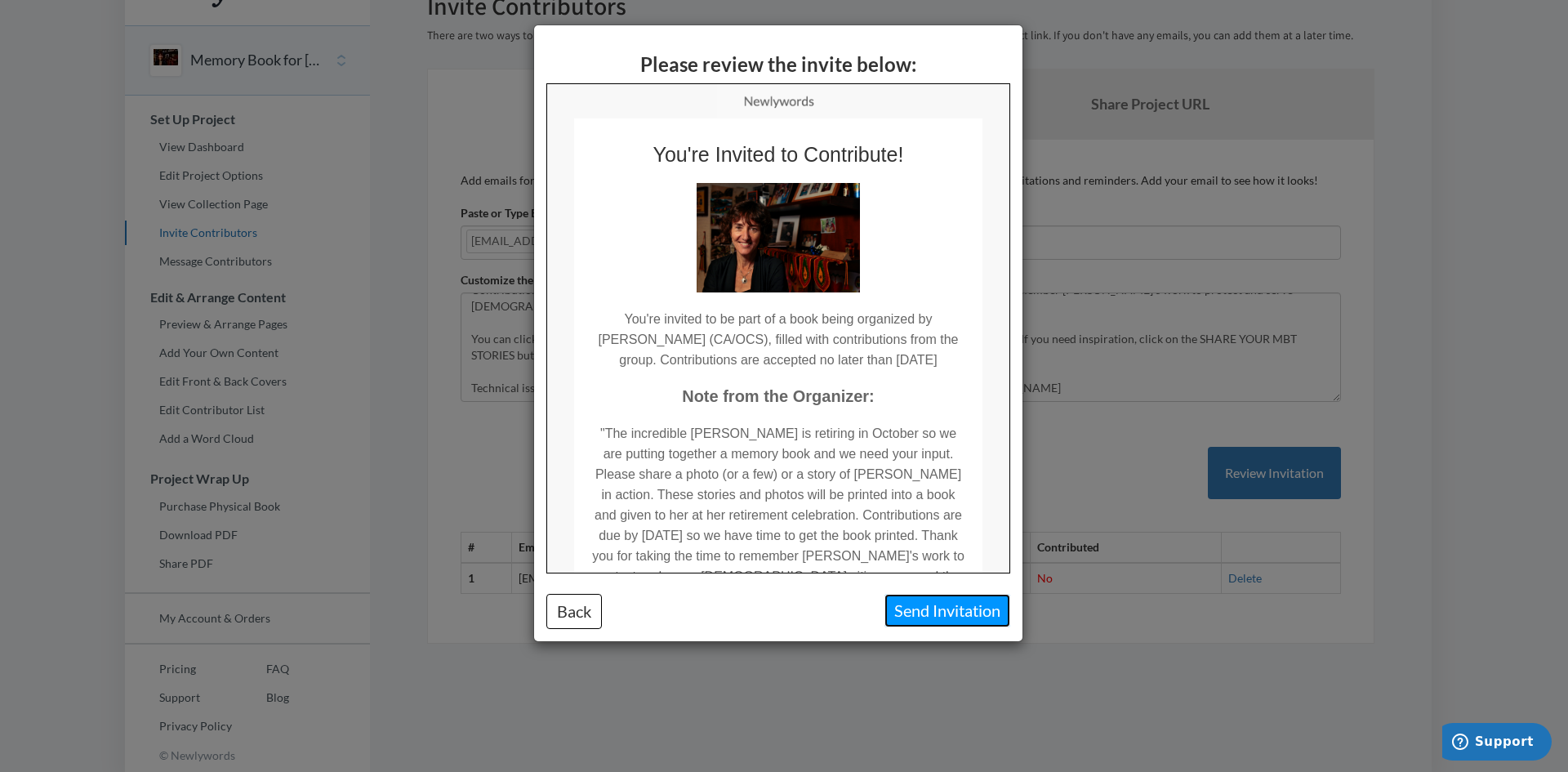
click at [967, 616] on button "Send Invitation" at bounding box center [946, 610] width 125 height 33
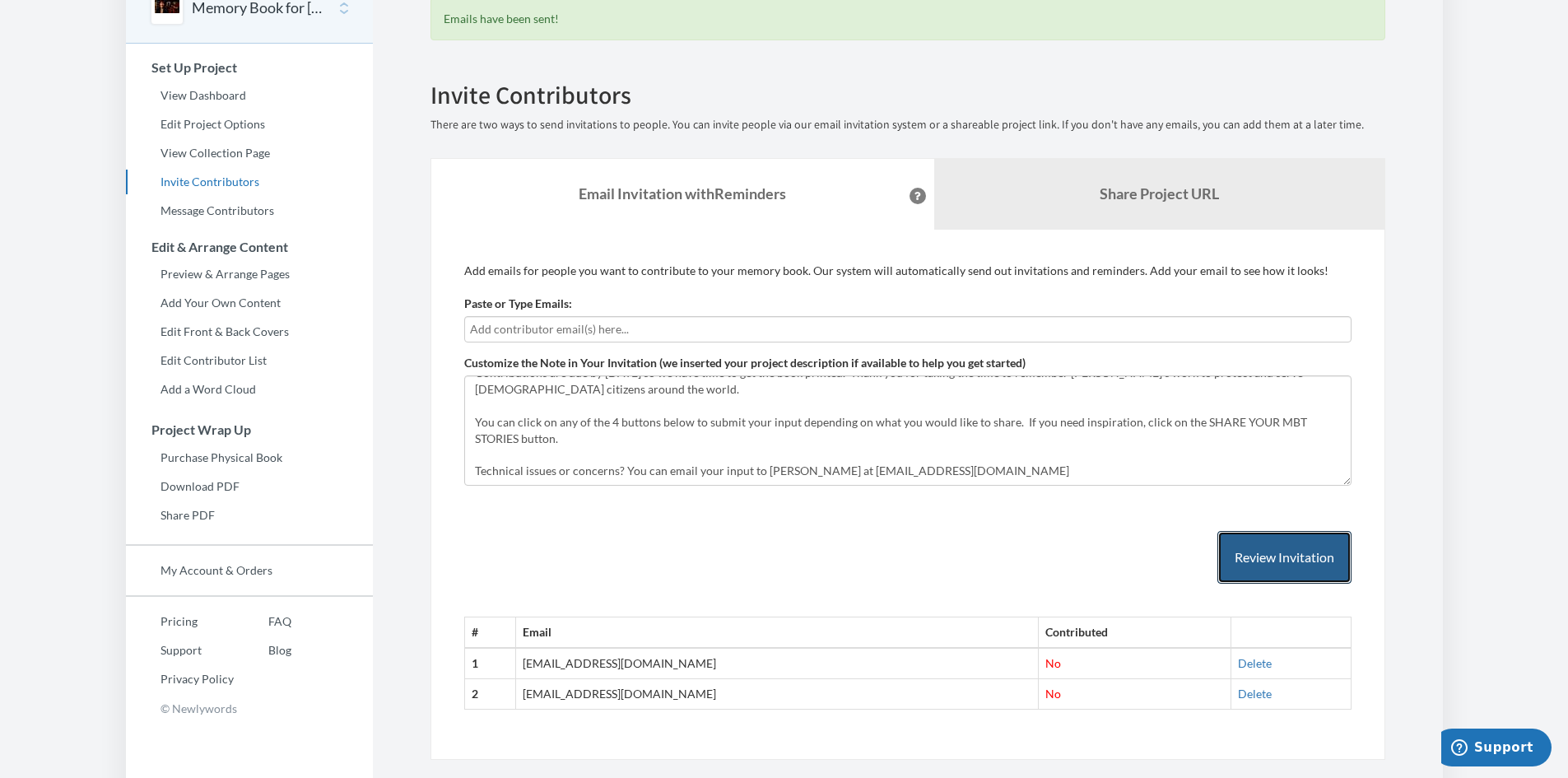
scroll to position [125, 0]
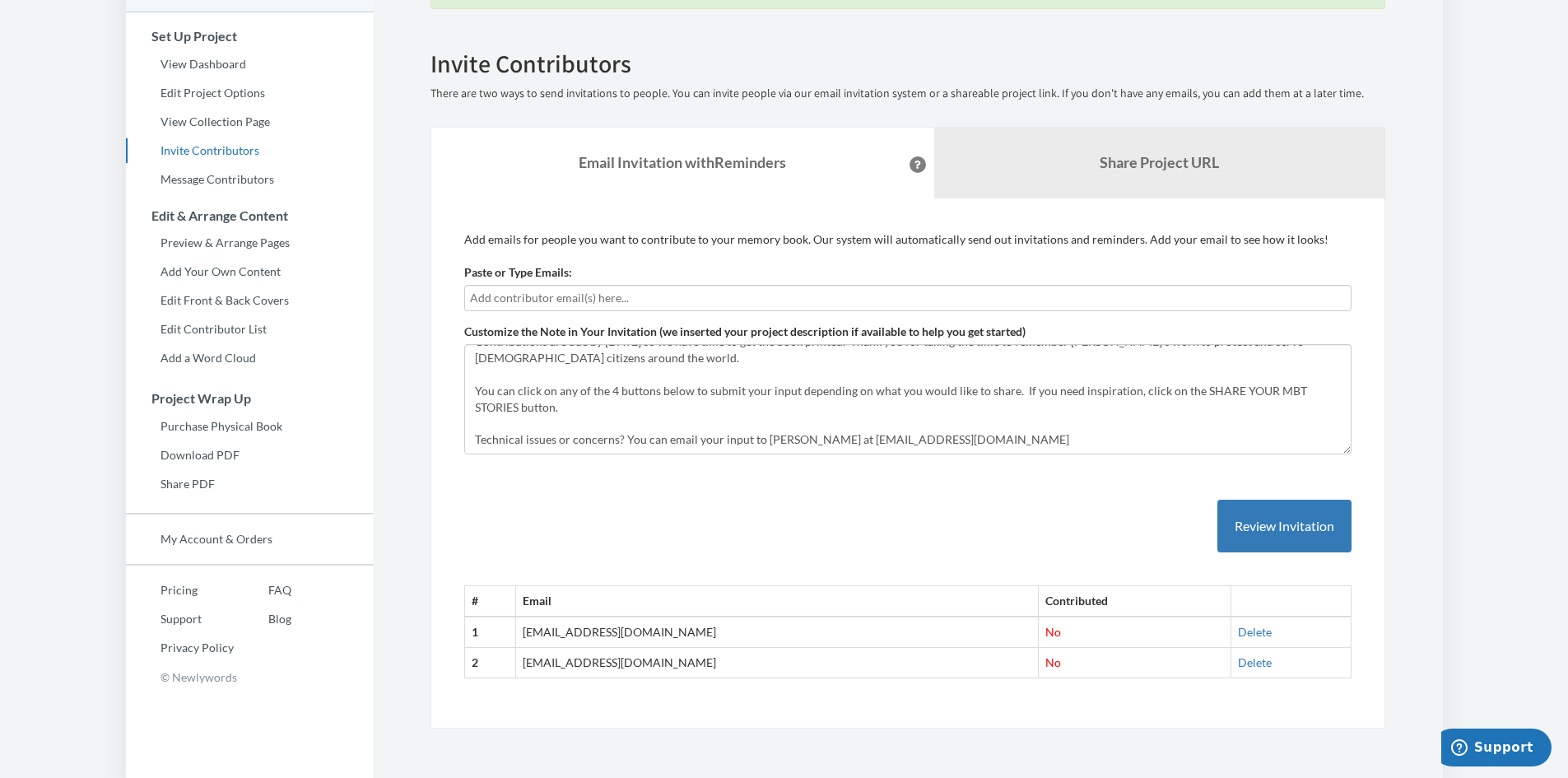
click at [41, 53] on body "Main menu Memory Book for [PERSON_NAME] Retirement Select a project Memory Book…" at bounding box center [784, 264] width 1568 height 778
click at [160, 122] on link "View Collection Page" at bounding box center [250, 122] width 247 height 25
